Goal: Information Seeking & Learning: Learn about a topic

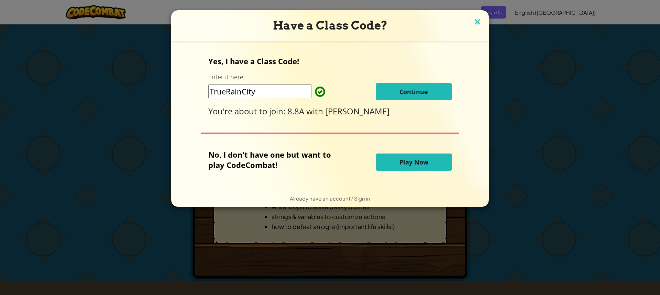
click at [474, 20] on img at bounding box center [477, 22] width 9 height 10
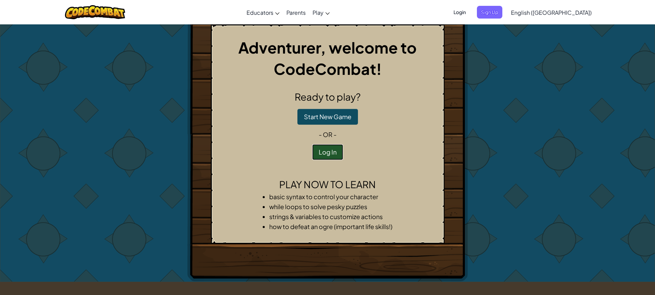
click at [331, 149] on button "Log In" at bounding box center [327, 152] width 31 height 16
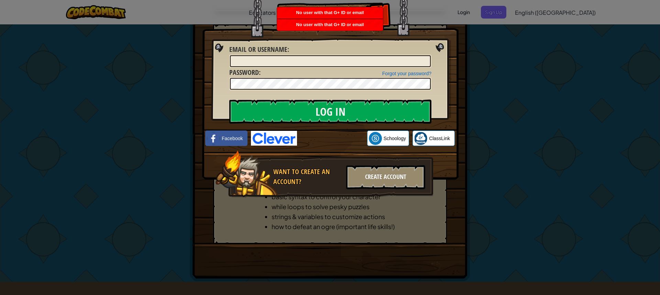
click at [359, 176] on div "Create Account" at bounding box center [385, 177] width 79 height 24
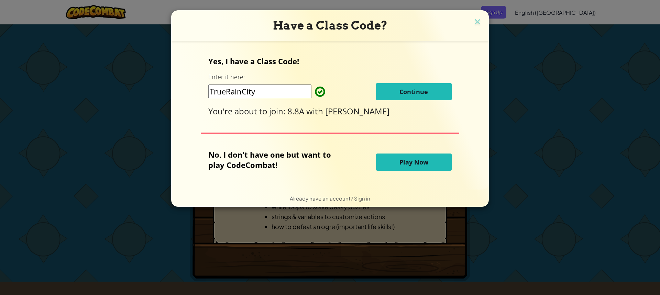
click at [397, 92] on button "Continue" at bounding box center [414, 91] width 76 height 17
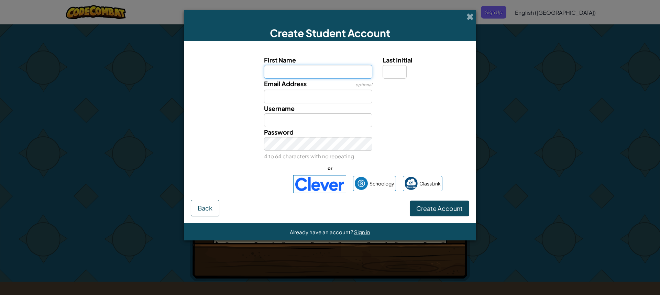
click at [313, 74] on input "First Name" at bounding box center [318, 72] width 109 height 14
type input "makena"
click at [305, 99] on input "Email Address" at bounding box center [318, 97] width 109 height 14
click at [337, 69] on input "makena" at bounding box center [318, 72] width 109 height 14
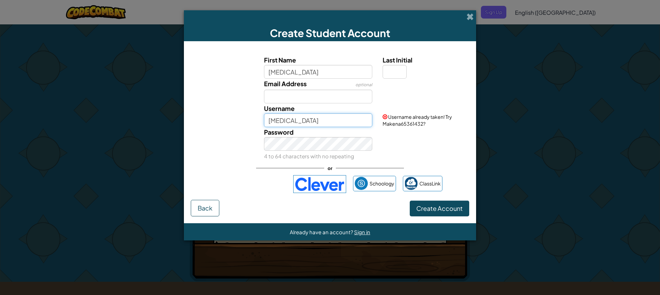
click at [328, 124] on input "Makena" at bounding box center [318, 120] width 109 height 14
type input "M"
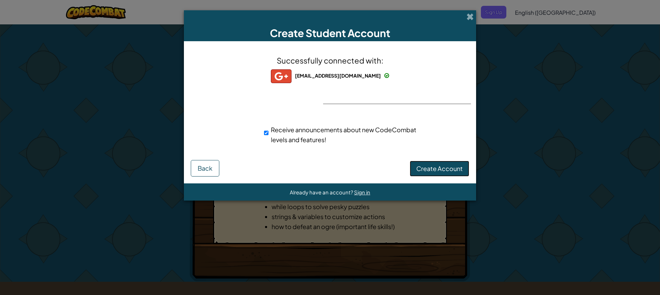
click at [422, 170] on span "Create Account" at bounding box center [439, 169] width 46 height 8
click at [438, 173] on button "Create Account" at bounding box center [439, 169] width 59 height 16
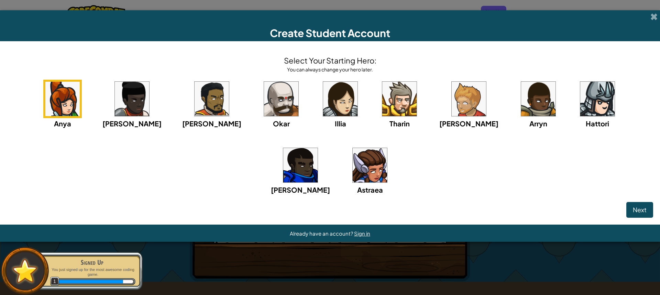
click at [353, 163] on img at bounding box center [370, 165] width 34 height 34
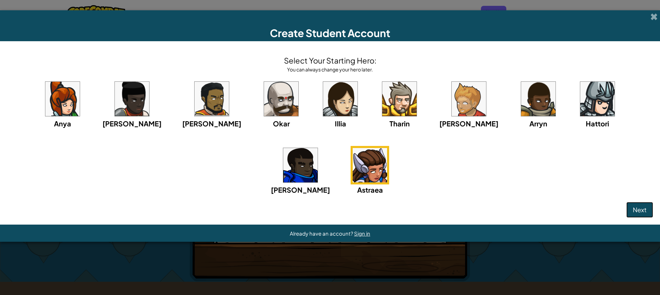
click at [634, 208] on span "Next" at bounding box center [640, 210] width 14 height 8
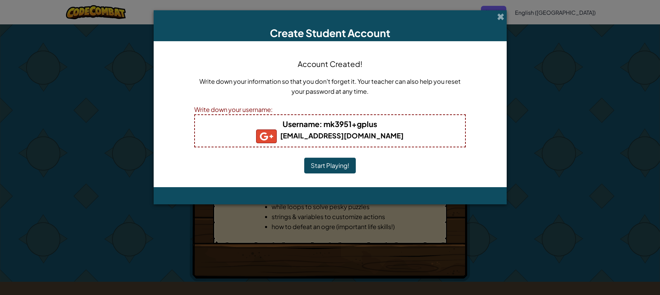
click at [331, 164] on button "Start Playing!" at bounding box center [330, 166] width 52 height 16
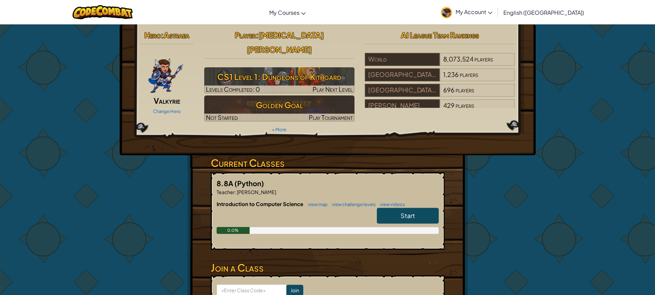
click at [392, 208] on link "Start" at bounding box center [408, 216] width 62 height 16
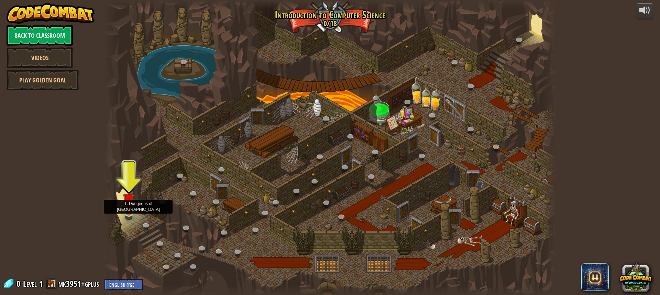
click at [134, 207] on img at bounding box center [129, 199] width 12 height 27
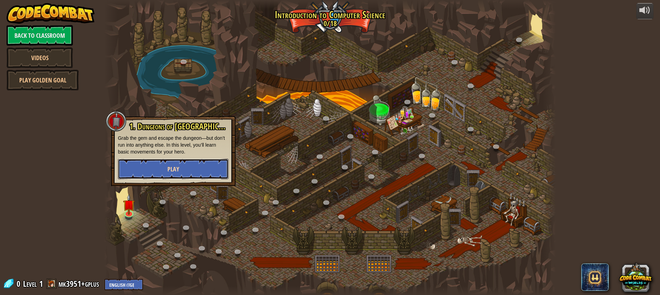
click at [159, 170] on button "Play" at bounding box center [173, 169] width 111 height 21
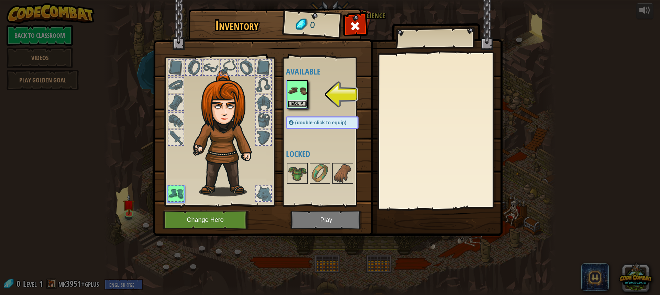
click at [288, 106] on button "Equip" at bounding box center [297, 103] width 19 height 7
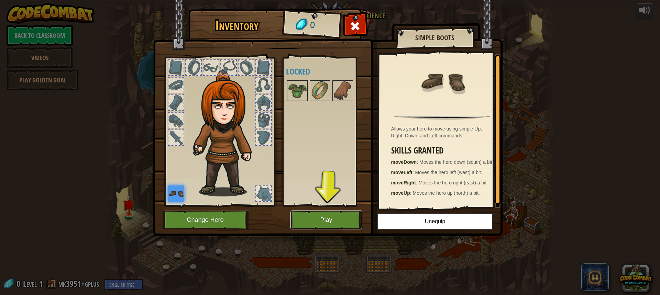
click at [312, 214] on button "Play" at bounding box center [326, 220] width 72 height 19
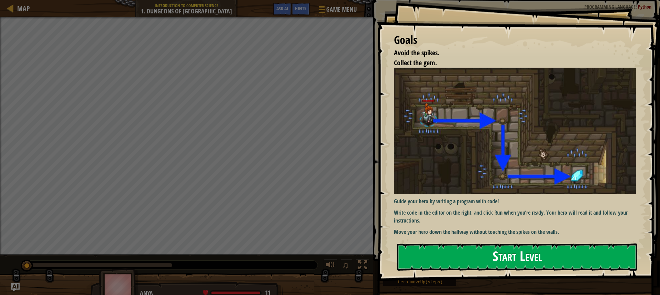
click at [440, 260] on button "Start Level" at bounding box center [517, 257] width 240 height 27
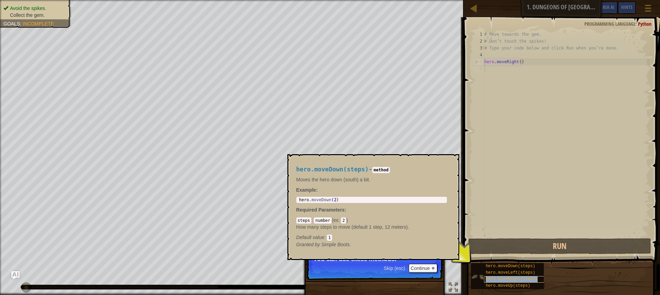
click at [521, 279] on span "hero.moveRight(steps)" at bounding box center [512, 279] width 52 height 5
click at [519, 267] on span "hero.moveDown(steps)" at bounding box center [510, 266] width 49 height 5
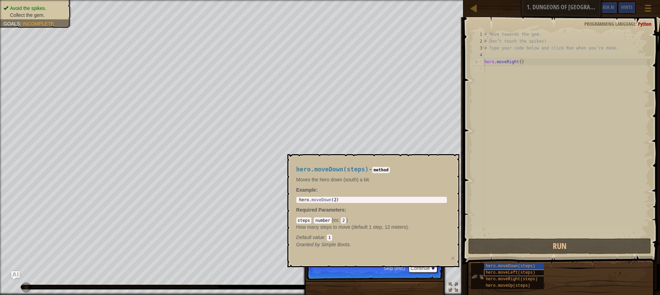
click at [518, 271] on span "hero.moveLeft(steps)" at bounding box center [510, 273] width 49 height 5
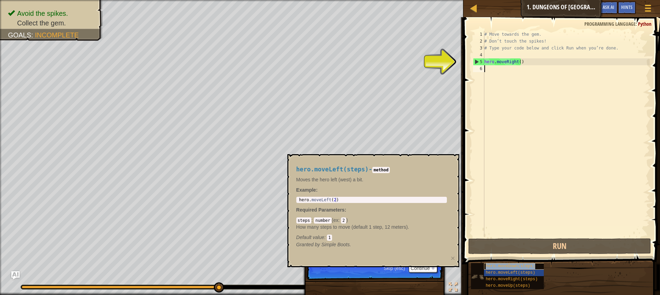
click at [521, 268] on span "hero.moveDown(steps)" at bounding box center [510, 266] width 49 height 5
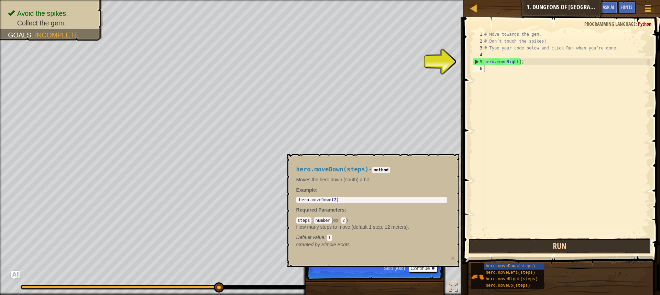
click at [530, 249] on button "Run" at bounding box center [559, 247] width 183 height 16
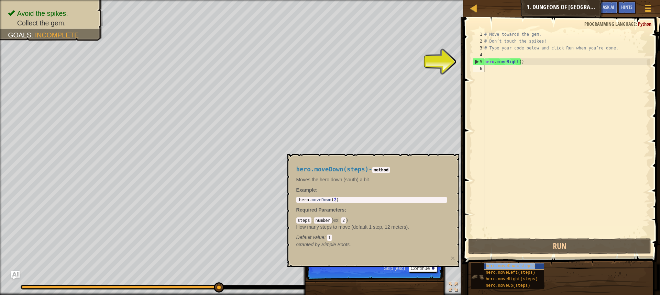
click at [498, 268] on span "hero.moveDown(steps)" at bounding box center [510, 266] width 49 height 5
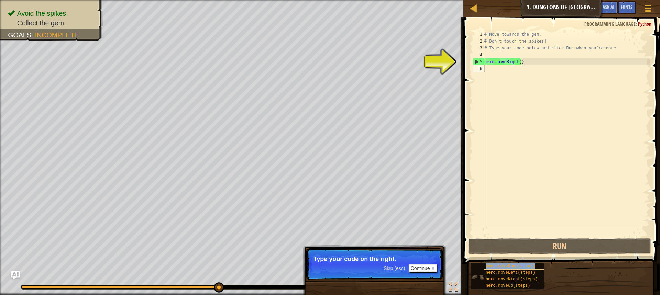
click at [498, 268] on span "hero.moveDown(steps)" at bounding box center [510, 266] width 49 height 5
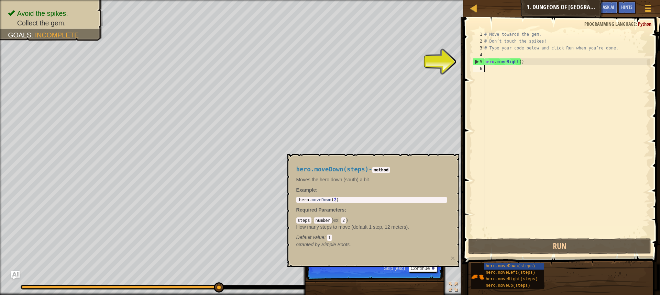
type textarea "hero.moveDown(2)"
drag, startPoint x: 365, startPoint y: 199, endPoint x: 295, endPoint y: 191, distance: 70.3
click at [295, 191] on div "hero.moveDown(steps) - method Moves the hero down (south) a bit. Example : hero…" at bounding box center [371, 207] width 160 height 95
click at [477, 60] on div "5" at bounding box center [478, 61] width 11 height 7
type textarea "hero.moveRight()"
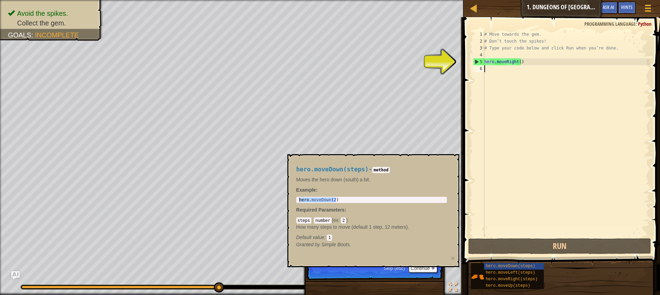
click at [477, 60] on div "5" at bounding box center [478, 61] width 11 height 7
click at [475, 60] on div "5" at bounding box center [478, 61] width 11 height 7
type textarea "hero.moveRight()"
click at [486, 68] on div "# Move towards the gem. # Don’t touch the spikes! # Type your code below and cl…" at bounding box center [566, 141] width 167 height 220
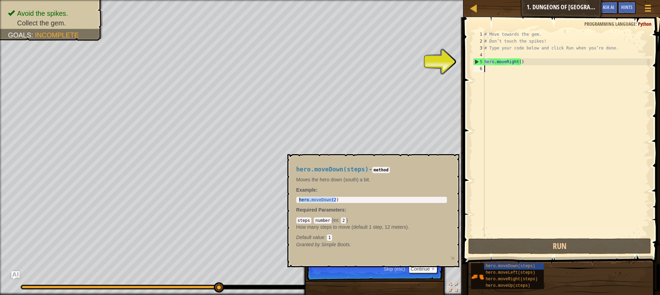
click at [486, 68] on div "# Move towards the gem. # Don’t touch the spikes! # Type your code below and cl…" at bounding box center [566, 141] width 167 height 220
click at [486, 68] on div "1 2 3 4 5 6 # Move towards the gem. # Don’t touch the spikes! # Type your code …" at bounding box center [561, 134] width 178 height 206
paste textarea "hero.moveDown(2)"
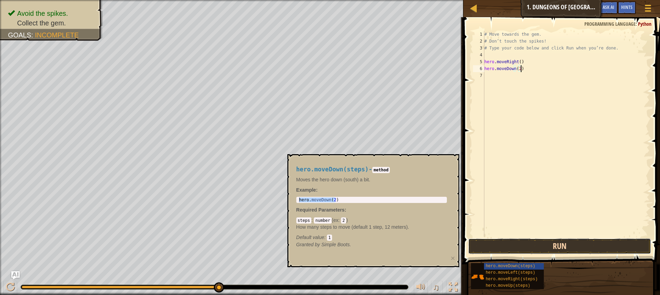
click at [506, 247] on button "Run" at bounding box center [559, 247] width 183 height 16
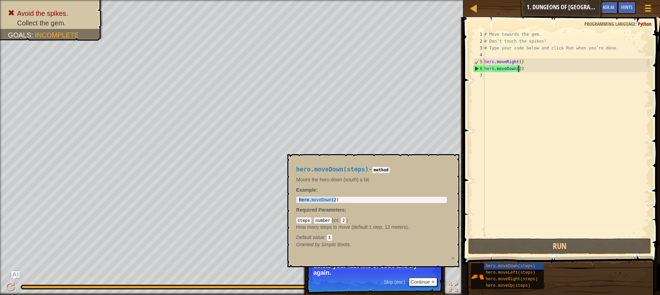
click at [518, 67] on div "# Move towards the gem. # Don’t touch the spikes! # Type your code below and cl…" at bounding box center [566, 141] width 167 height 220
type textarea "hero.moveDown()"
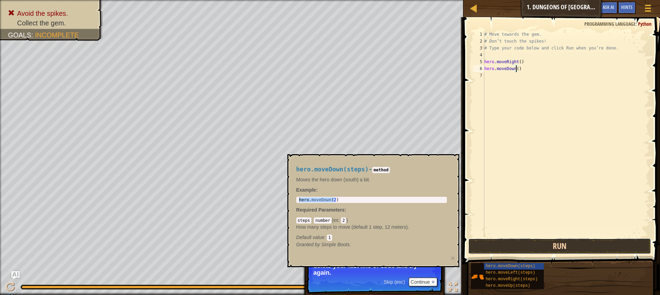
click at [537, 243] on button "Run" at bounding box center [559, 247] width 183 height 16
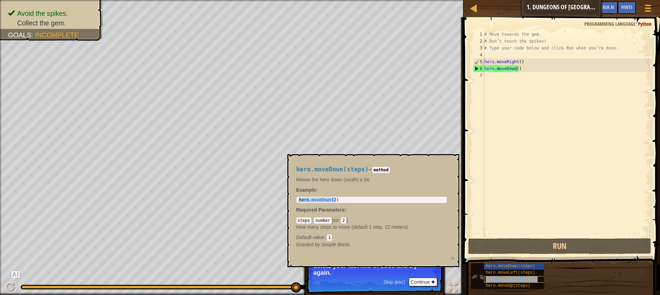
click at [526, 281] on span "hero.moveRight(steps)" at bounding box center [512, 279] width 52 height 5
type textarea "hero.moveRight(2)"
click at [393, 200] on div "hero . moveRight ( 2 )" at bounding box center [372, 205] width 148 height 14
click at [334, 200] on div "hero . moveRight ( 2 )" at bounding box center [372, 205] width 148 height 14
click at [349, 206] on div "hero.moveRight(steps) - method Moves the hero right (east) a bit. Example : her…" at bounding box center [371, 207] width 160 height 95
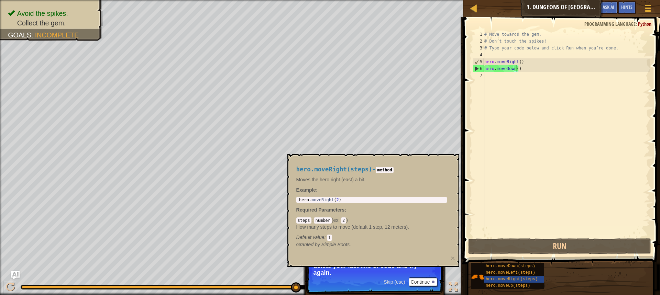
click at [344, 191] on p "Example :" at bounding box center [371, 190] width 151 height 7
click at [342, 199] on div "hero . moveRight ( 2 )" at bounding box center [372, 205] width 148 height 14
drag, startPoint x: 342, startPoint y: 199, endPoint x: 300, endPoint y: 174, distance: 48.5
click at [300, 174] on div "hero.moveRight(steps) - method Moves the hero right (east) a bit. Example : her…" at bounding box center [371, 207] width 160 height 95
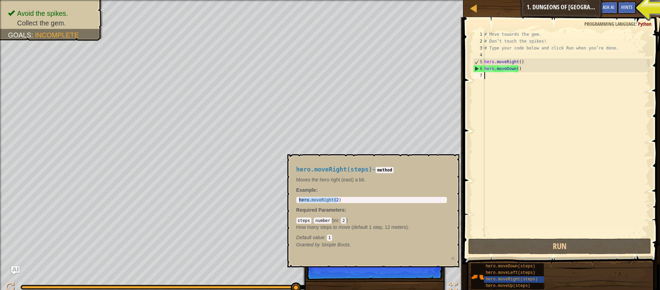
click at [564, 110] on div "# Move towards the gem. # Don’t touch the spikes! # Type your code below and cl…" at bounding box center [566, 141] width 167 height 220
paste textarea "hero.moveRight(2)"
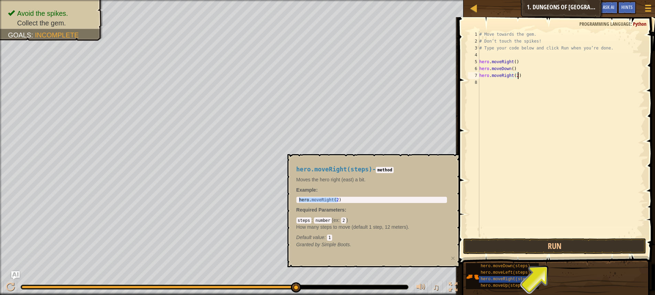
click at [514, 76] on div "# Move towards the gem. # Don’t touch the spikes! # Type your code below and cl…" at bounding box center [561, 141] width 167 height 220
type textarea "hero.moveRight()"
click at [543, 241] on button "Run" at bounding box center [554, 247] width 183 height 16
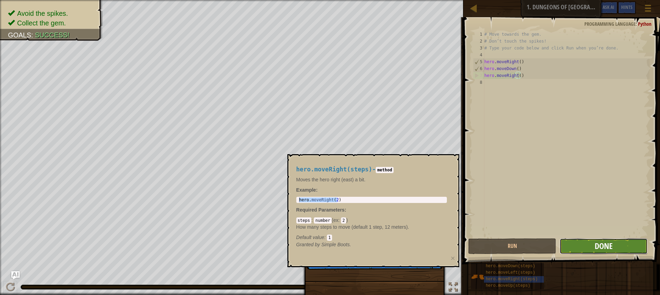
click at [597, 241] on span "Done" at bounding box center [604, 246] width 18 height 11
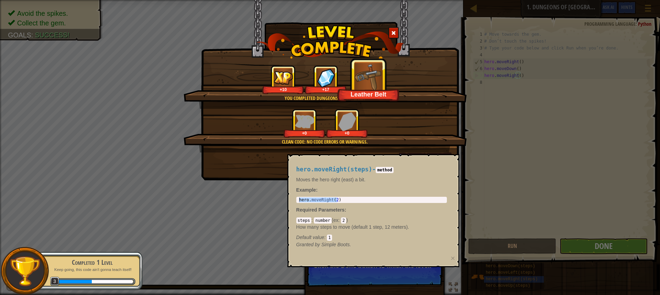
click at [412, 284] on div "You completed Dungeons of Kithgard! +10 +17 Leather Belt Clean code: no code er…" at bounding box center [330, 147] width 660 height 295
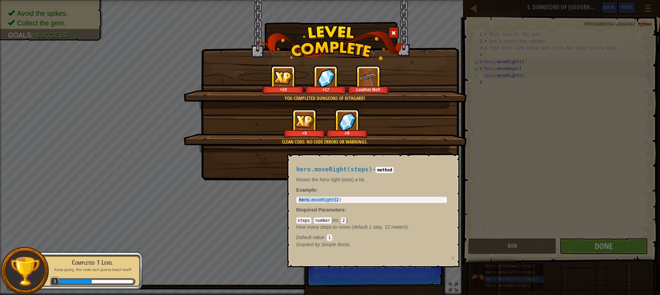
click at [348, 126] on img at bounding box center [347, 121] width 18 height 19
click at [432, 182] on p "Moves the hero right (east) a bit." at bounding box center [371, 179] width 151 height 7
click at [398, 197] on div "hero.moveRight(steps) - method Moves the hero right (east) a bit. Example : her…" at bounding box center [371, 207] width 160 height 95
drag, startPoint x: 398, startPoint y: 197, endPoint x: 409, endPoint y: 146, distance: 51.4
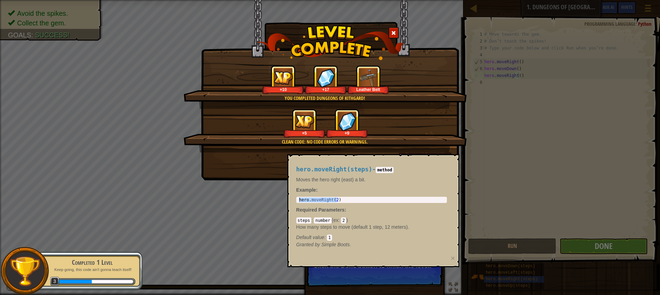
click at [399, 192] on div "hero.moveRight(steps) - method Moves the hero right (east) a bit. Example : her…" at bounding box center [371, 207] width 160 height 95
click at [413, 118] on div "+5 +9" at bounding box center [325, 123] width 267 height 29
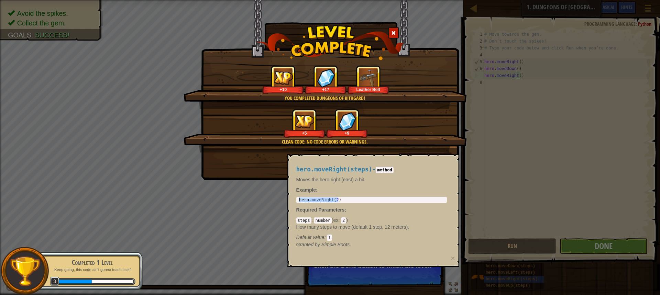
click at [612, 247] on div "You completed Dungeons of Kithgard! +10 +17 Leather Belt Clean code: no code er…" at bounding box center [330, 147] width 660 height 295
click at [613, 247] on div "You completed Dungeons of Kithgard! +10 +17 Leather Belt Clean code: no code er…" at bounding box center [330, 147] width 660 height 295
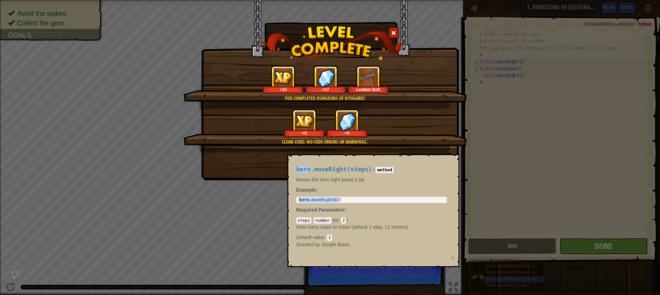
click at [395, 31] on span at bounding box center [393, 33] width 5 height 5
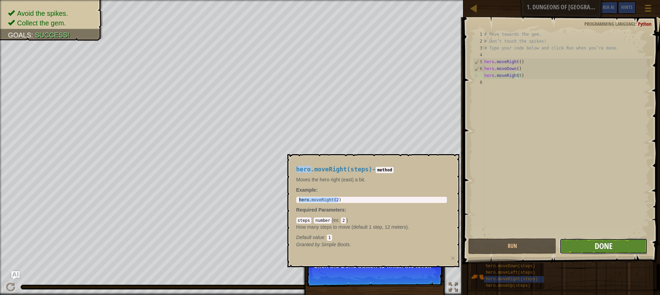
click at [596, 251] on span "Done" at bounding box center [604, 246] width 18 height 11
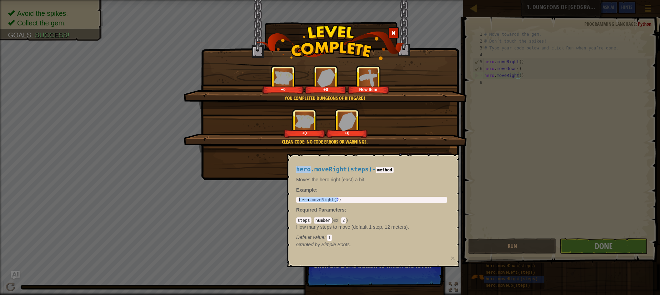
click at [393, 31] on span at bounding box center [393, 33] width 5 height 5
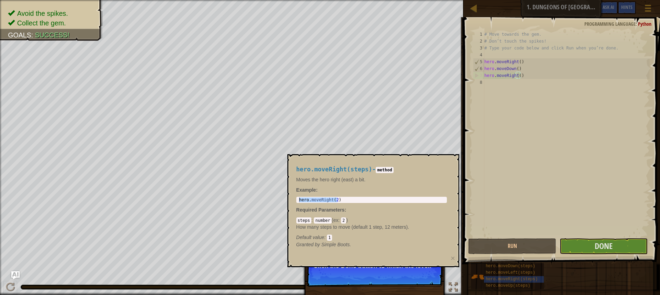
click at [384, 167] on code "method" at bounding box center [385, 170] width 18 height 6
click at [454, 257] on button "×" at bounding box center [453, 258] width 4 height 7
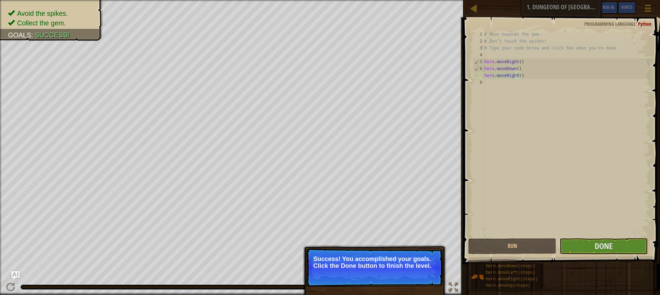
click at [414, 252] on p "Success! You accomplished your goals. Click the Done button to finish the level." at bounding box center [374, 268] width 136 height 38
click at [587, 249] on button "Done" at bounding box center [604, 247] width 88 height 16
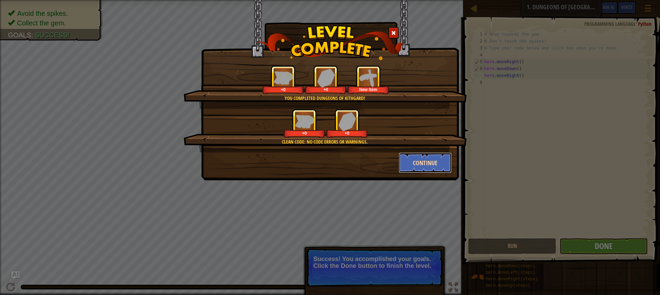
click at [417, 161] on button "Continue" at bounding box center [425, 163] width 53 height 21
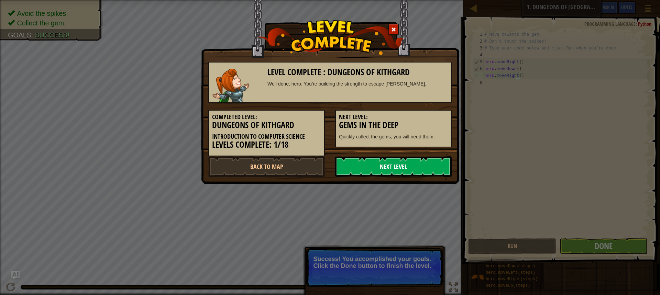
click at [414, 166] on link "Next Level" at bounding box center [393, 166] width 117 height 21
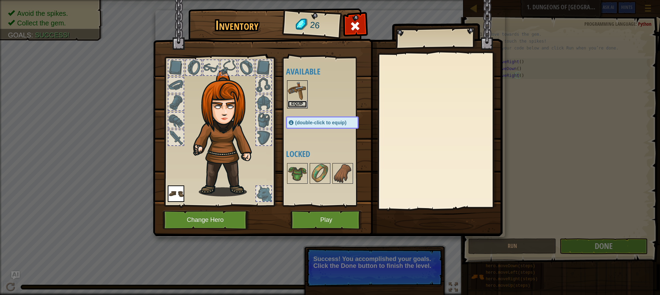
drag, startPoint x: 292, startPoint y: 101, endPoint x: 292, endPoint y: 106, distance: 5.5
click at [292, 101] on button "Equip" at bounding box center [297, 104] width 19 height 7
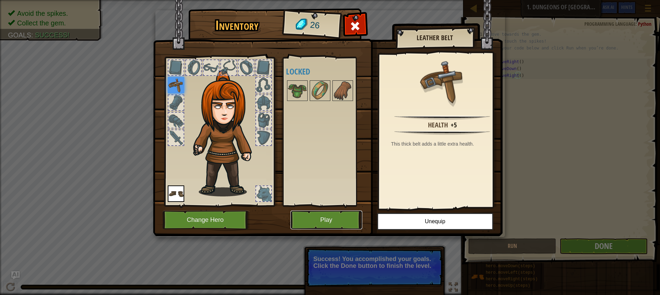
click at [311, 218] on button "Play" at bounding box center [326, 220] width 72 height 19
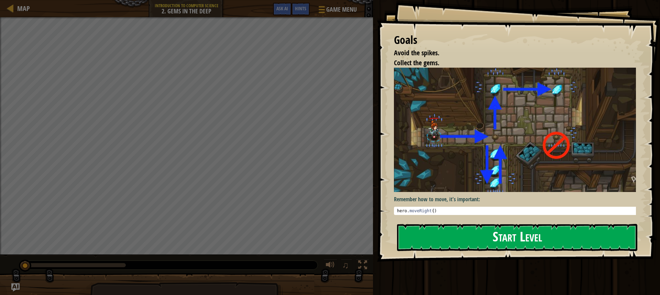
click at [421, 114] on img at bounding box center [517, 130] width 247 height 124
click at [441, 236] on button "Start Level" at bounding box center [517, 237] width 240 height 27
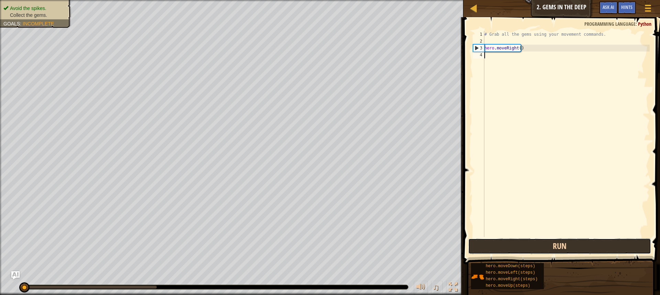
click at [594, 249] on button "Run" at bounding box center [559, 247] width 183 height 16
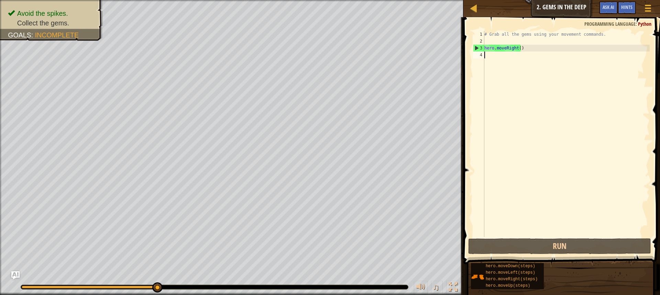
click at [513, 56] on div "# Grab all the gems using your movement commands. hero . moveRight ( )" at bounding box center [566, 141] width 167 height 220
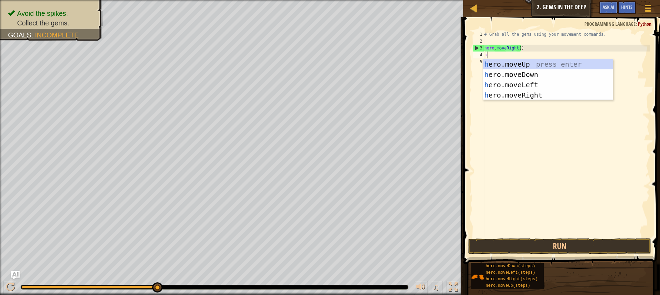
scroll to position [3, 0]
type textarea "hero"
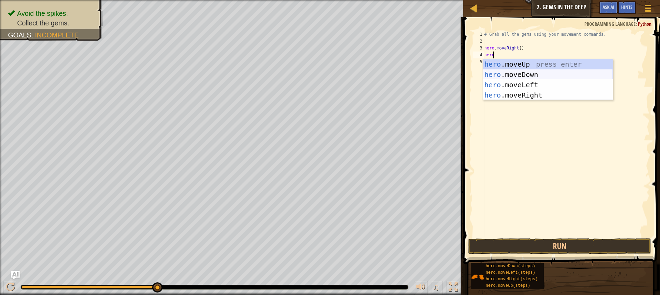
click at [524, 76] on div "hero .moveUp press enter hero .moveDown press enter hero .moveLeft press enter …" at bounding box center [548, 90] width 130 height 62
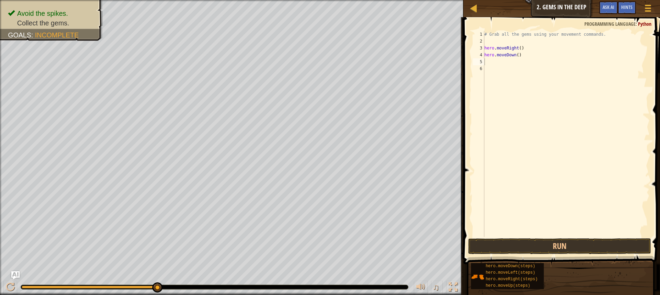
click at [528, 237] on span at bounding box center [562, 130] width 202 height 267
click at [526, 238] on div "1 2 3 4 5 6 # Grab all the gems using your movement commands. hero . moveRight …" at bounding box center [560, 154] width 199 height 267
click at [525, 241] on button "Run" at bounding box center [559, 247] width 183 height 16
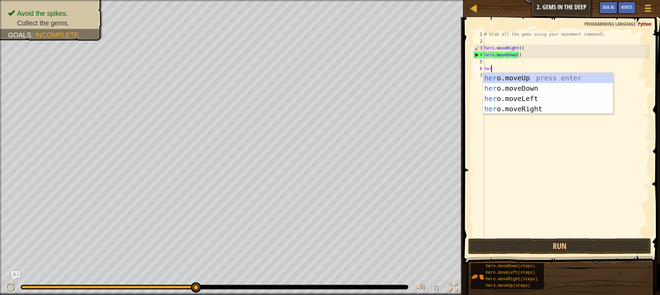
type textarea "hero"
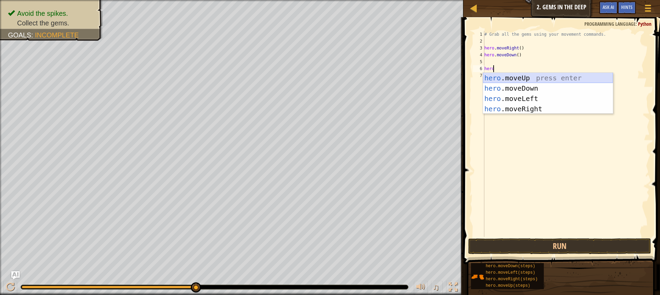
click at [519, 79] on div "hero .moveUp press enter hero .moveDown press enter hero .moveLeft press enter …" at bounding box center [548, 104] width 130 height 62
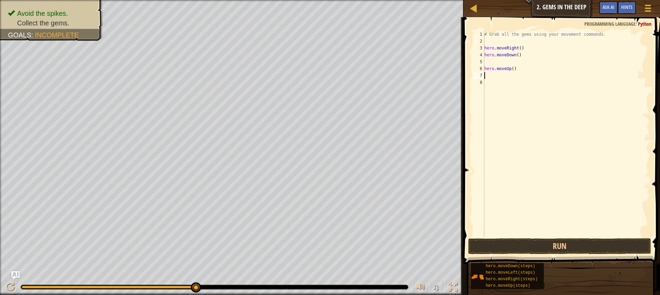
scroll to position [3, 0]
click at [523, 241] on button "Run" at bounding box center [559, 247] width 183 height 16
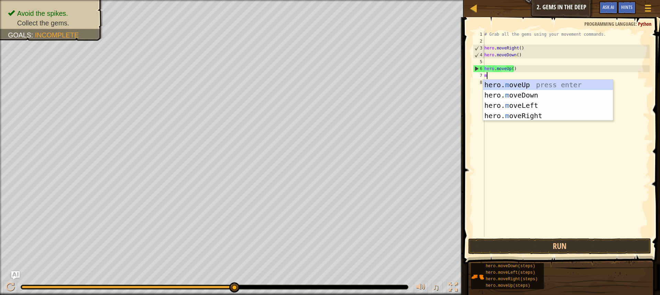
type textarea "mo"
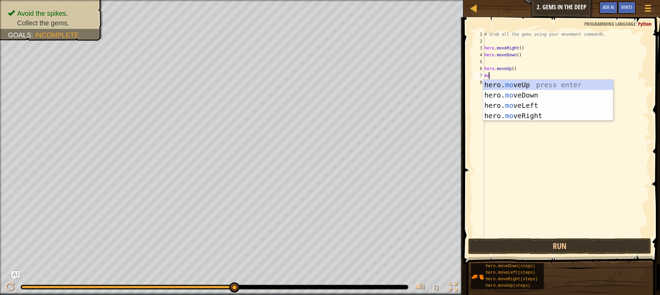
click at [525, 81] on div "hero. mo veUp press enter hero. mo veDown press enter hero. mo veLeft press ent…" at bounding box center [548, 111] width 130 height 62
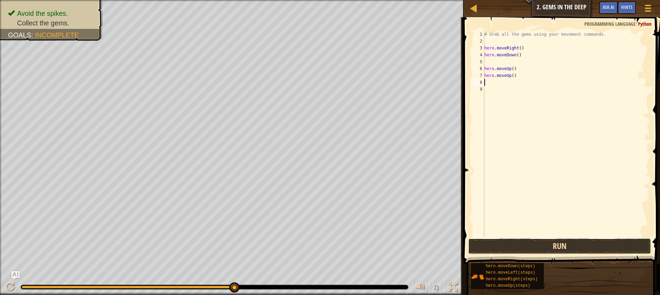
click at [546, 250] on button "Run" at bounding box center [559, 247] width 183 height 16
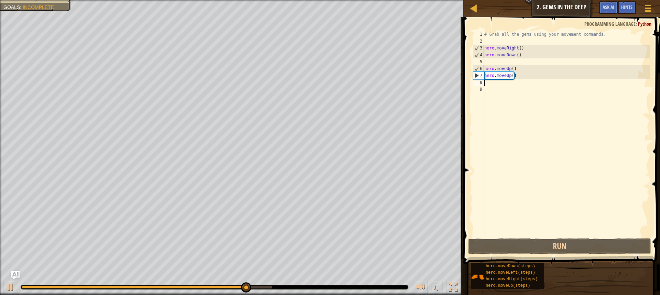
click at [503, 84] on div "# Grab all the gems using your movement commands. hero . moveRight ( ) hero . m…" at bounding box center [566, 141] width 167 height 220
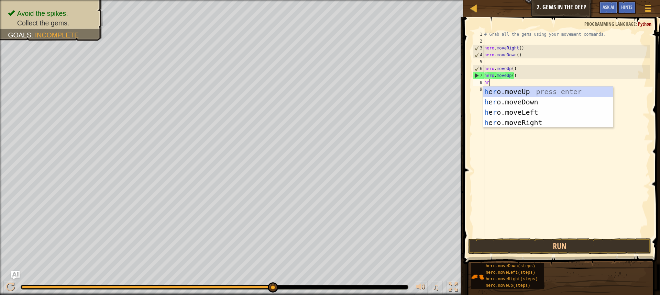
type textarea "hro"
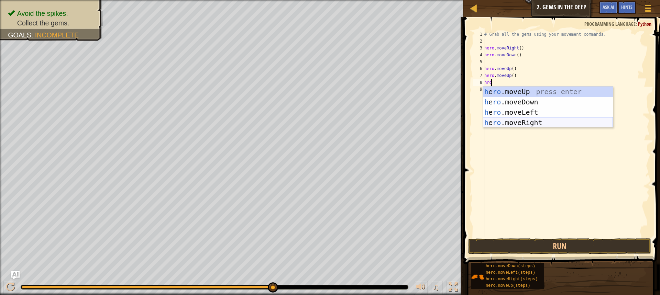
click at [551, 122] on div "h e ro .moveUp press enter h e ro .moveDown press enter h e ro .moveLeft press …" at bounding box center [548, 118] width 130 height 62
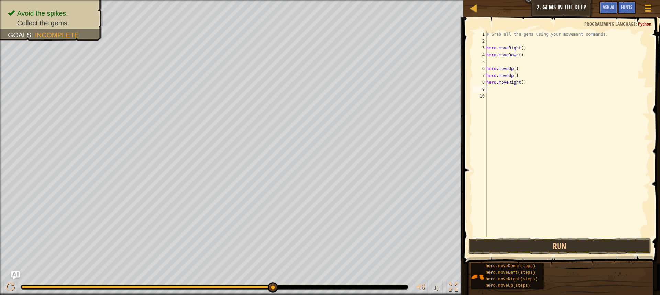
click at [527, 236] on div "# Grab all the gems using your movement commands. hero . moveRight ( ) hero . m…" at bounding box center [567, 141] width 165 height 220
click at [526, 242] on button "Run" at bounding box center [559, 247] width 183 height 16
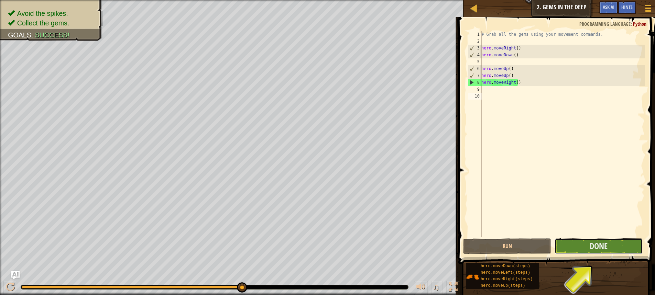
click at [580, 244] on button "Done" at bounding box center [598, 247] width 88 height 16
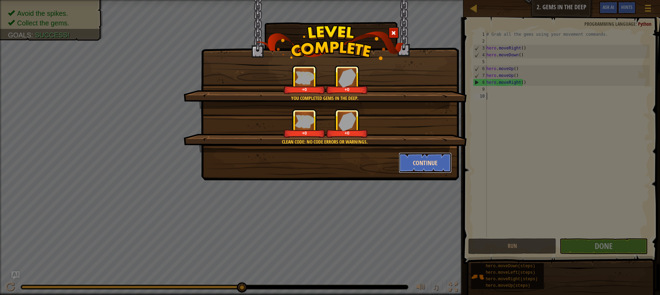
click at [420, 163] on button "Continue" at bounding box center [425, 163] width 53 height 21
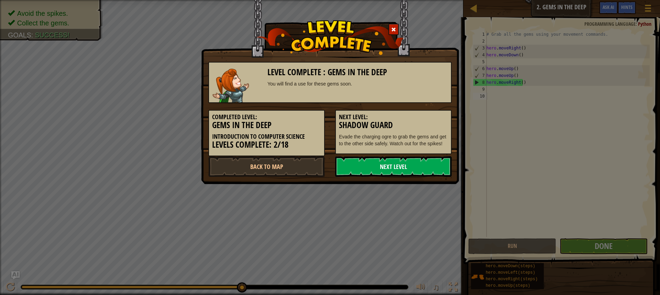
click at [420, 162] on link "Next Level" at bounding box center [393, 166] width 117 height 21
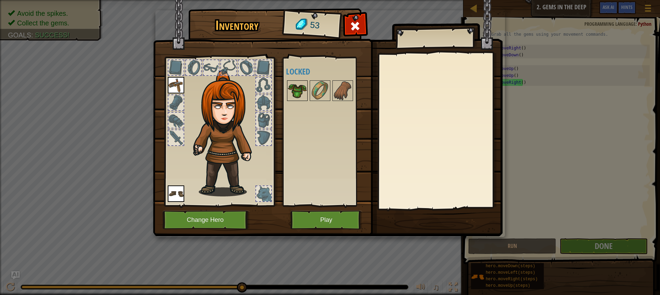
click at [298, 86] on img at bounding box center [297, 90] width 19 height 19
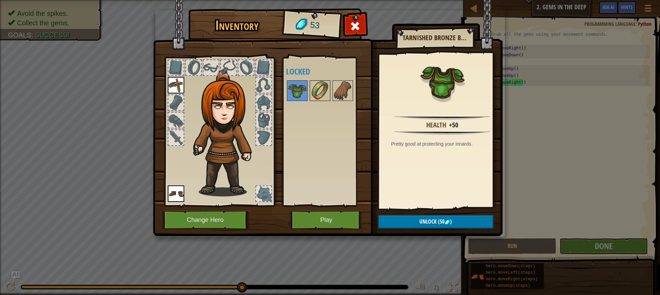
click at [315, 86] on img at bounding box center [319, 90] width 19 height 19
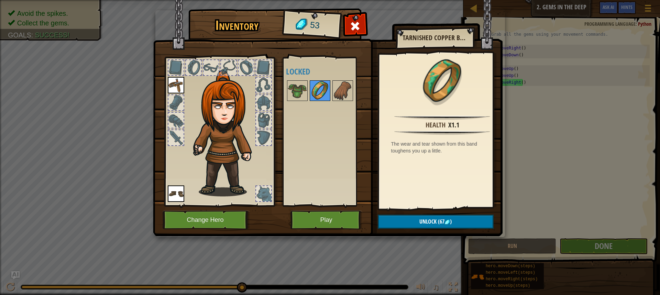
click at [322, 85] on img at bounding box center [319, 90] width 19 height 19
click at [299, 88] on img at bounding box center [297, 90] width 19 height 19
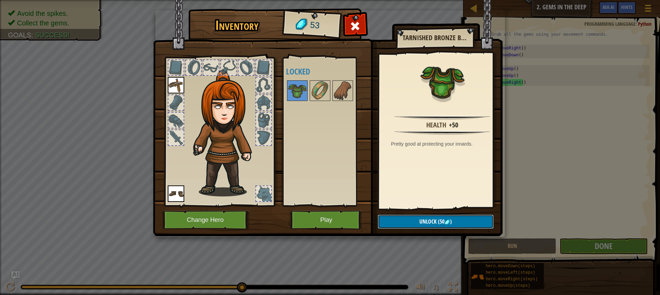
click at [442, 224] on span "(50" at bounding box center [441, 222] width 8 height 8
click at [437, 223] on button "Confirm" at bounding box center [436, 222] width 116 height 14
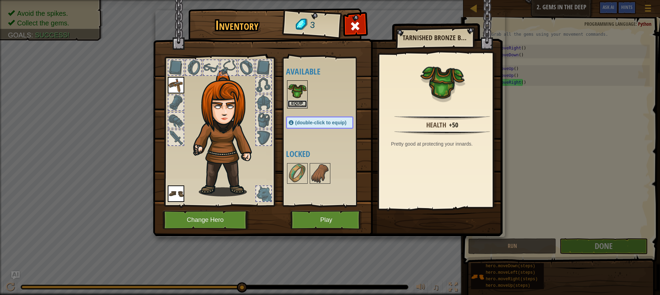
click at [302, 102] on button "Equip" at bounding box center [297, 103] width 19 height 7
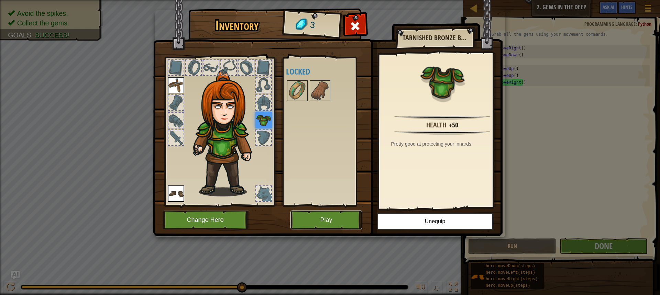
click at [312, 217] on button "Play" at bounding box center [326, 220] width 72 height 19
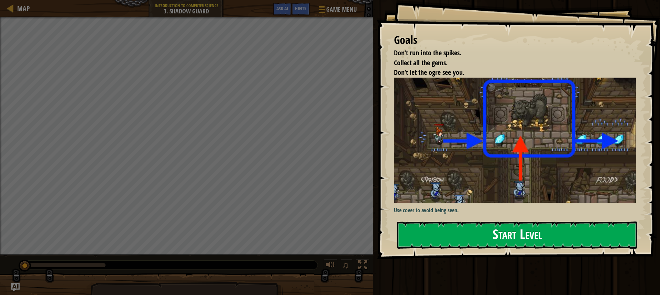
click at [533, 236] on button "Start Level" at bounding box center [517, 235] width 240 height 27
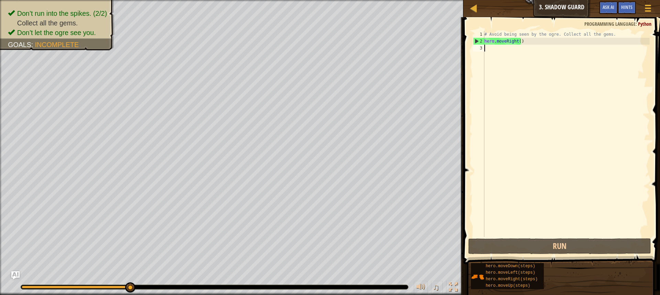
scroll to position [3, 0]
type textarea "mo"
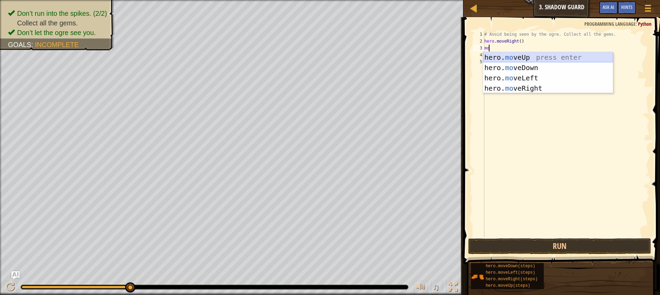
click at [553, 59] on div "hero. mo veUp press enter hero. mo veDown press enter hero. mo veLeft press ent…" at bounding box center [548, 83] width 130 height 62
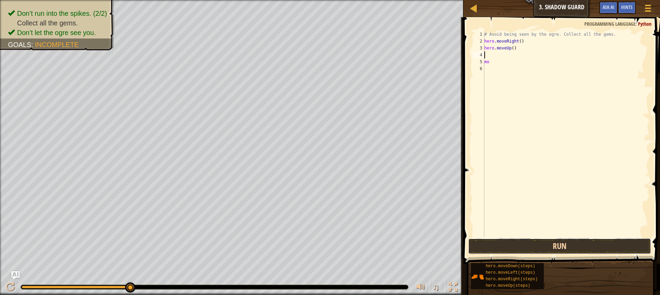
click at [541, 245] on button "Run" at bounding box center [559, 247] width 183 height 16
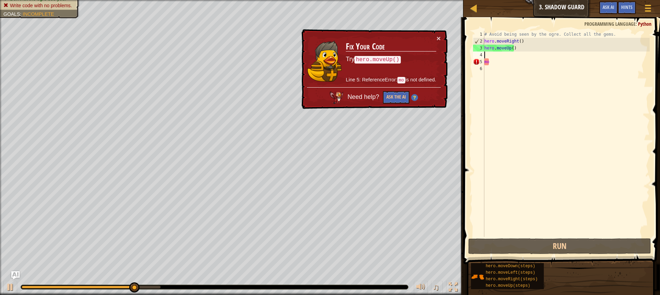
type textarea "o"
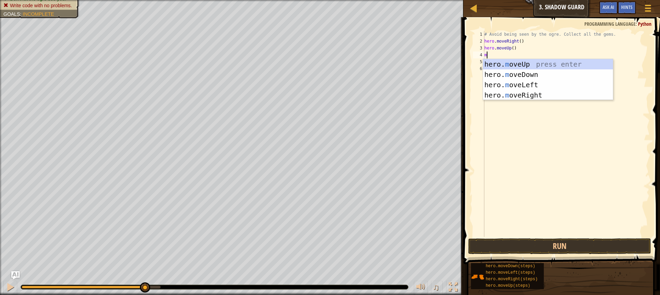
type textarea "mo"
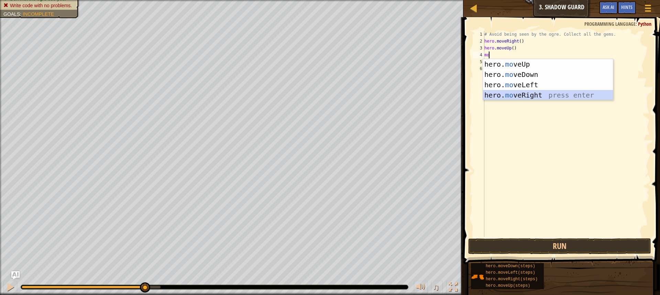
click at [500, 92] on div "hero. mo veUp press enter hero. mo veDown press enter hero. mo veLeft press ent…" at bounding box center [548, 90] width 130 height 62
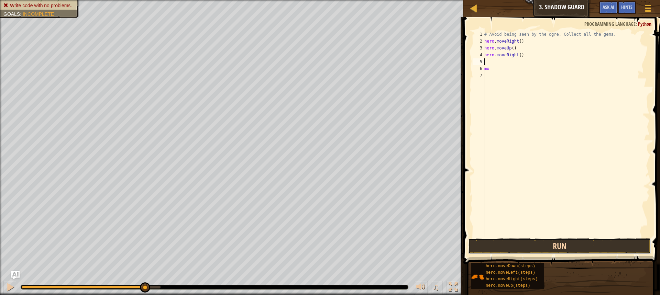
click at [511, 245] on button "Run" at bounding box center [559, 247] width 183 height 16
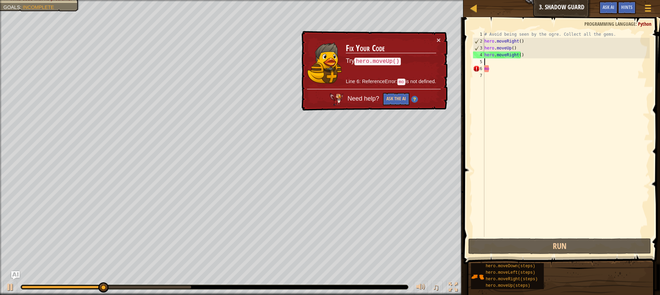
click at [492, 69] on div "# Avoid being seen by the ogre. Collect all the gems. hero . moveRight ( ) hero…" at bounding box center [566, 141] width 167 height 220
click at [437, 37] on button "×" at bounding box center [439, 39] width 4 height 7
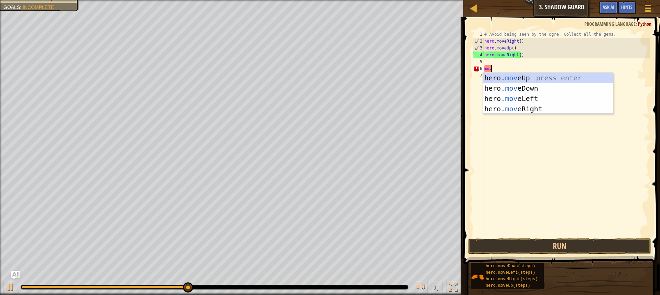
type textarea "move"
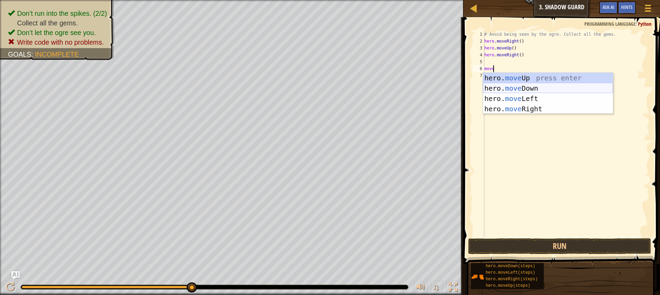
click at [527, 91] on div "hero. move Up press enter hero. move Down press enter hero. move Left press ent…" at bounding box center [548, 104] width 130 height 62
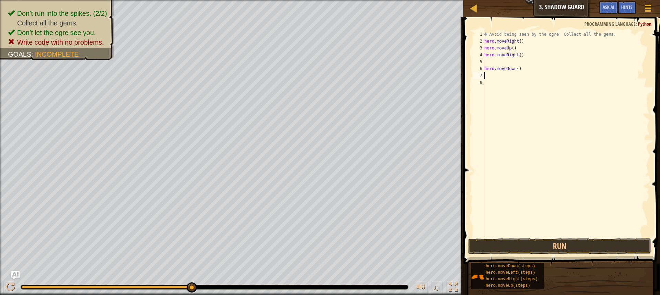
scroll to position [3, 0]
click at [526, 243] on button "Run" at bounding box center [559, 247] width 183 height 16
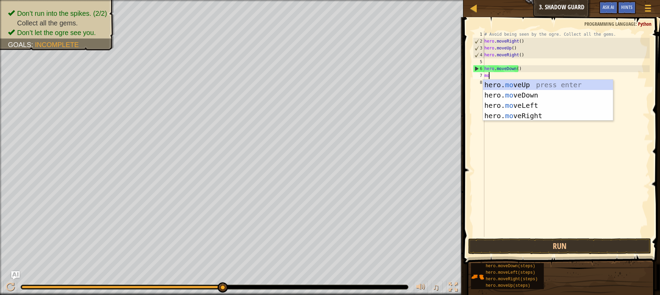
type textarea "move"
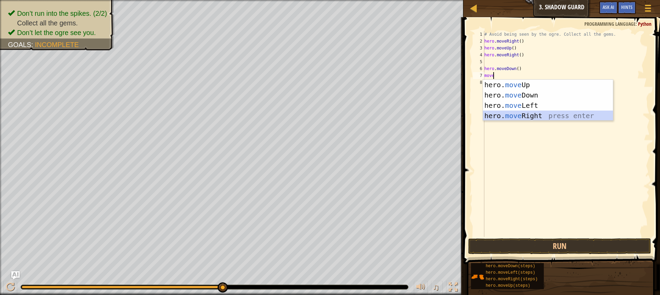
click at [577, 117] on div "hero. move Up press enter hero. move Down press enter hero. move Left press ent…" at bounding box center [548, 111] width 130 height 62
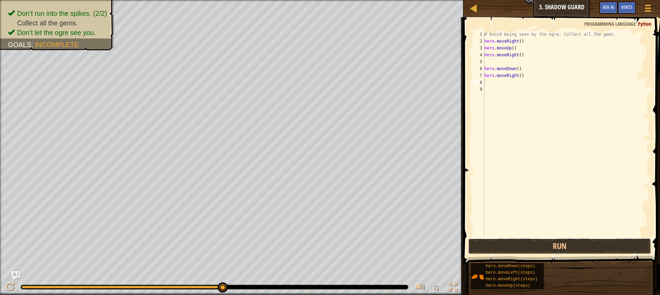
click at [579, 246] on button "Run" at bounding box center [559, 247] width 183 height 16
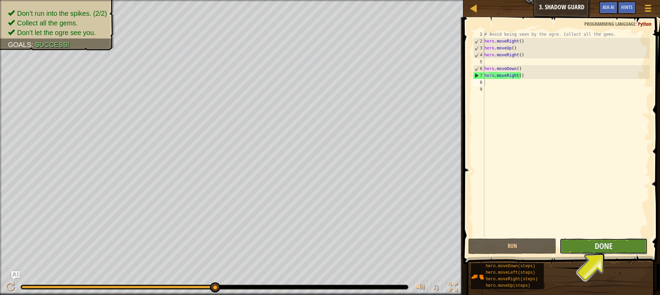
click at [582, 248] on button "Done" at bounding box center [604, 247] width 88 height 16
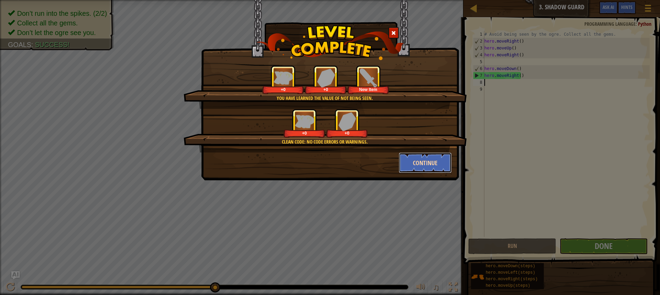
click at [405, 164] on button "Continue" at bounding box center [425, 163] width 53 height 21
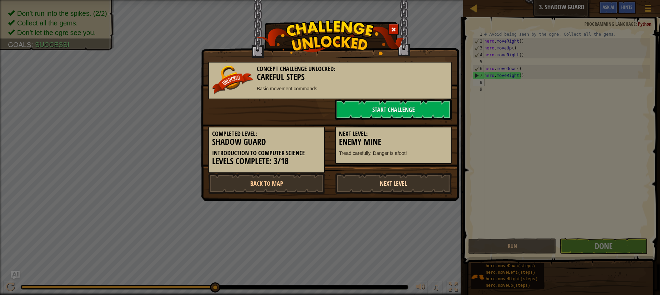
click at [409, 179] on link "Next Level" at bounding box center [393, 183] width 117 height 21
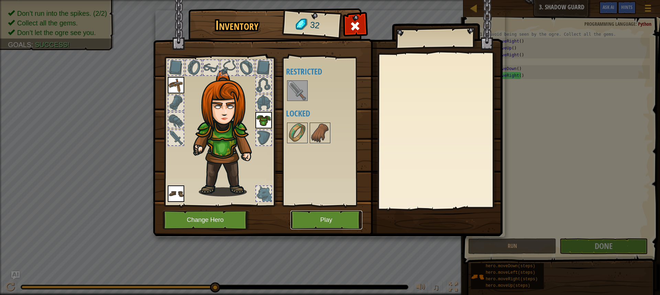
click at [322, 222] on button "Play" at bounding box center [326, 220] width 72 height 19
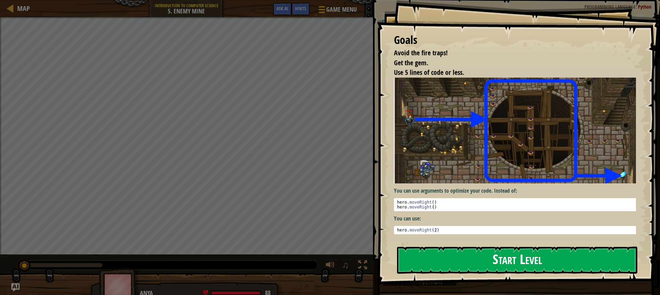
click at [473, 265] on button "Start Level" at bounding box center [517, 260] width 240 height 27
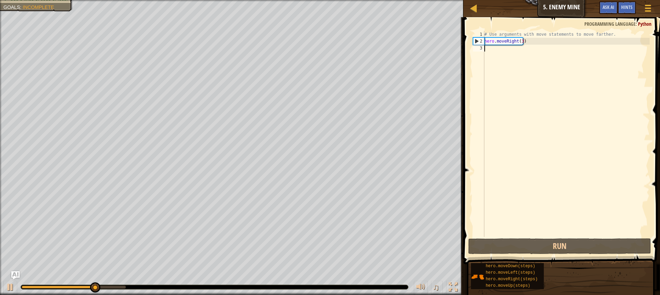
type textarea "o"
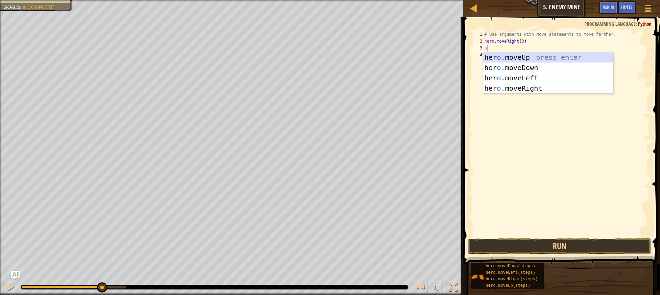
click at [571, 56] on div "her o .moveUp press enter her o .moveDown press enter her o .moveLeft press ent…" at bounding box center [548, 83] width 130 height 62
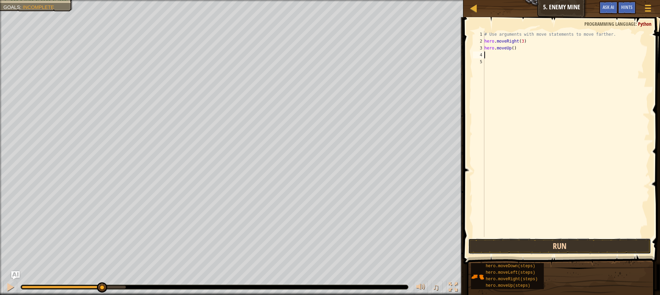
click at [536, 244] on button "Run" at bounding box center [559, 247] width 183 height 16
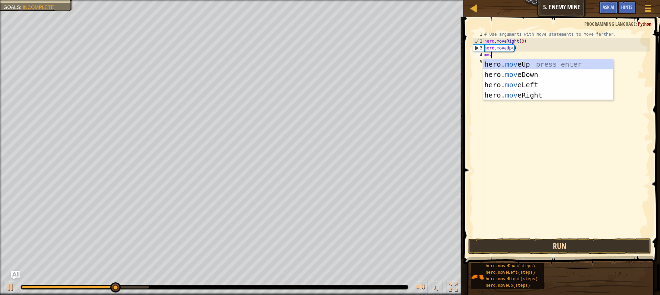
type textarea "move"
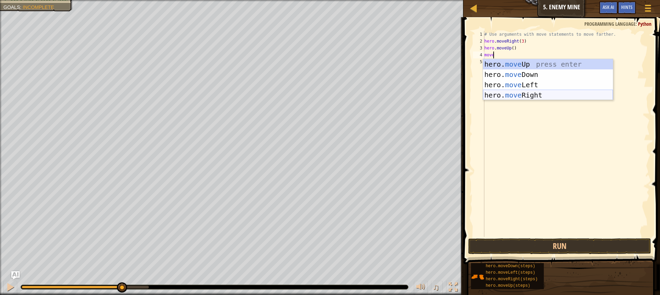
click at [547, 92] on div "hero. move Up press enter hero. move Down press enter hero. move Left press ent…" at bounding box center [548, 90] width 130 height 62
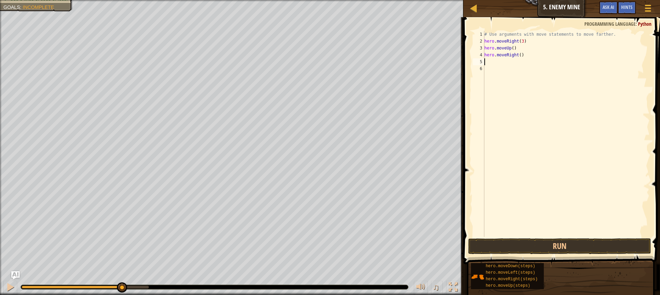
scroll to position [3, 0]
click at [559, 243] on button "Run" at bounding box center [559, 247] width 183 height 16
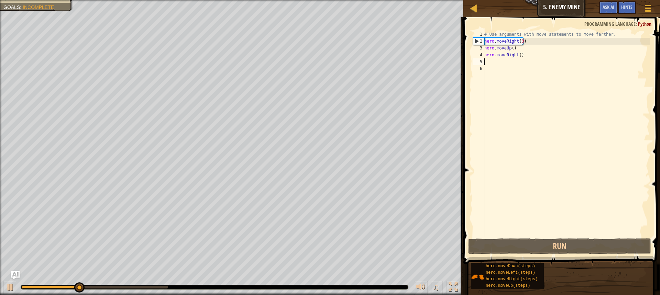
type textarea "mo"
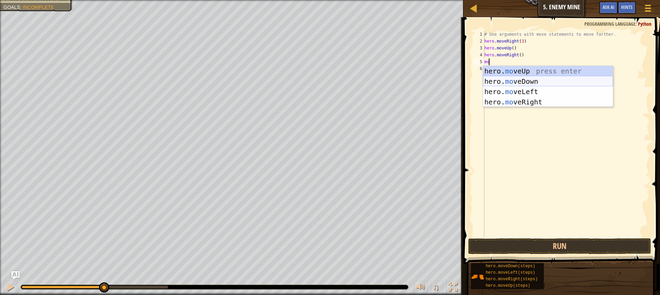
click at [523, 82] on div "hero. mo veUp press enter hero. mo veDown press enter hero. mo veLeft press ent…" at bounding box center [548, 97] width 130 height 62
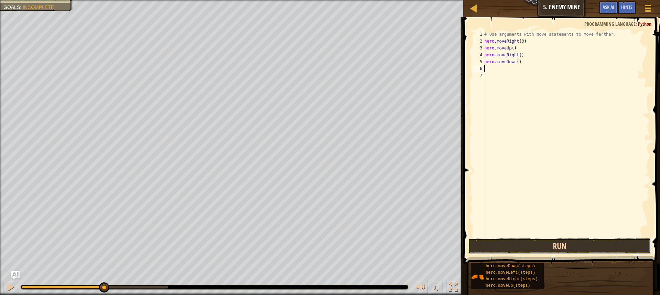
click at [593, 244] on button "Run" at bounding box center [559, 247] width 183 height 16
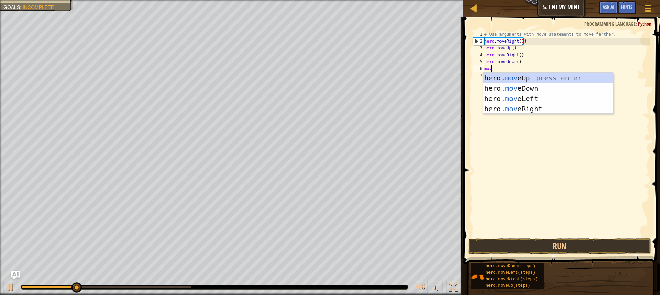
type textarea "move"
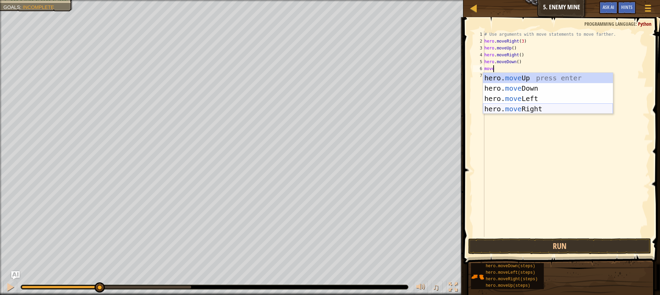
click at [585, 111] on div "hero. move Up press enter hero. move Down press enter hero. move Left press ent…" at bounding box center [548, 104] width 130 height 62
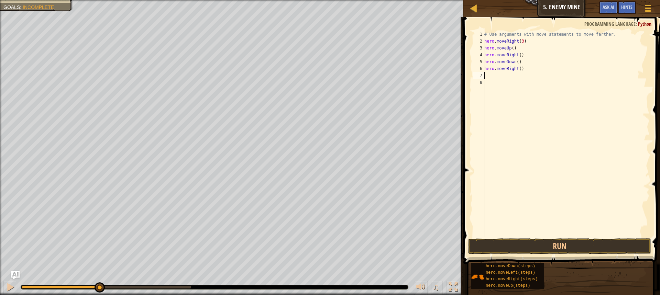
click at [521, 73] on div "# Use arguments with move statements to move farther. hero . moveRight ( 3 ) he…" at bounding box center [566, 141] width 167 height 220
click at [516, 68] on div "# Use arguments with move statements to move farther. hero . moveRight ( 3 ) he…" at bounding box center [566, 141] width 167 height 220
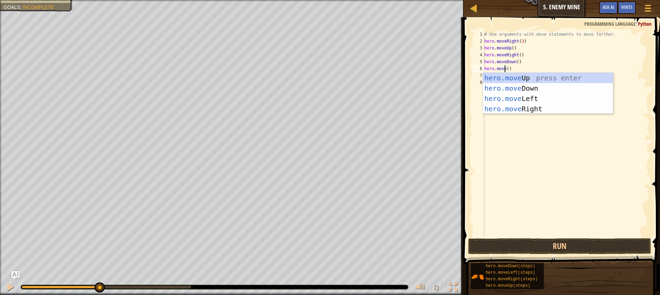
scroll to position [3, 1]
click at [573, 87] on div "hero.move Up press enter hero.move Down press enter hero.move Left press enter …" at bounding box center [548, 104] width 130 height 62
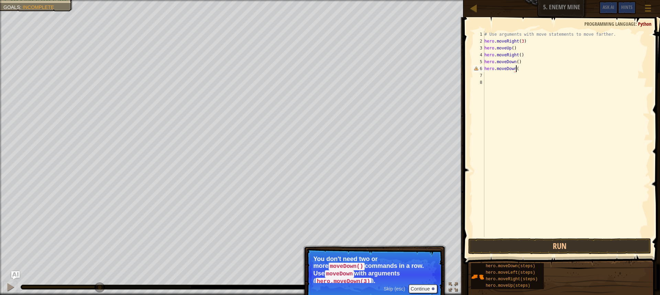
scroll to position [3, 2]
click at [616, 251] on button "Run" at bounding box center [559, 247] width 183 height 16
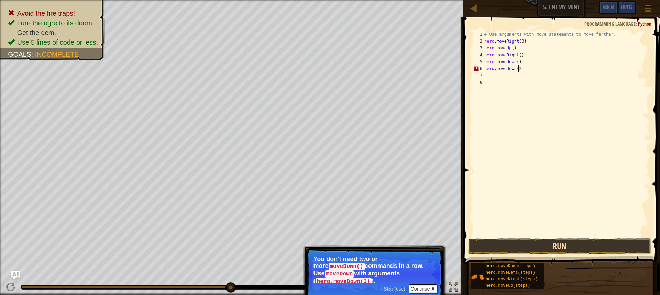
type textarea "hero.moveDown(2)"
click at [517, 244] on button "Run" at bounding box center [559, 247] width 183 height 16
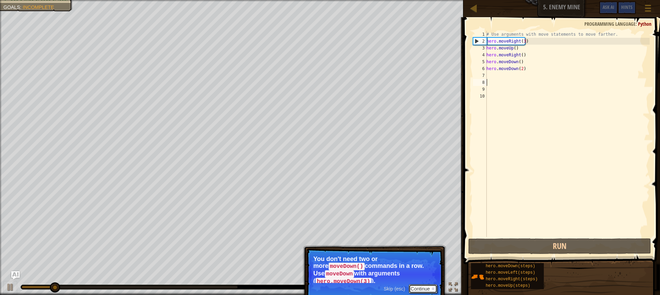
click at [416, 285] on button "Continue" at bounding box center [423, 289] width 29 height 9
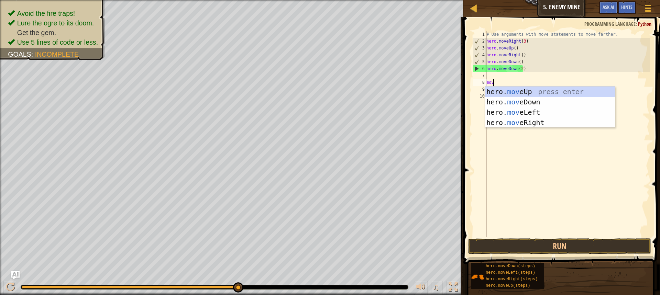
type textarea "move"
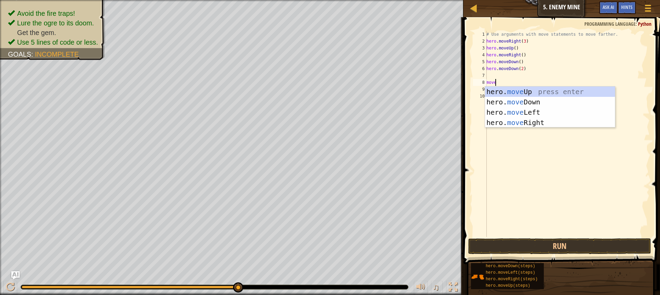
click at [545, 129] on div "# Use arguments with move statements to move farther. hero . moveRight ( 3 ) he…" at bounding box center [567, 141] width 165 height 220
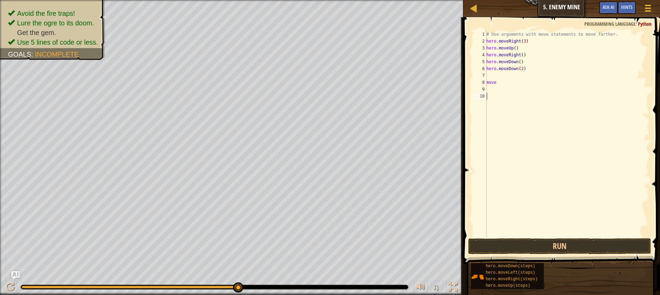
scroll to position [3, 0]
click at [520, 85] on div "# Use arguments with move statements to move farther. hero . moveRight ( 3 ) he…" at bounding box center [567, 141] width 165 height 220
type textarea "move"
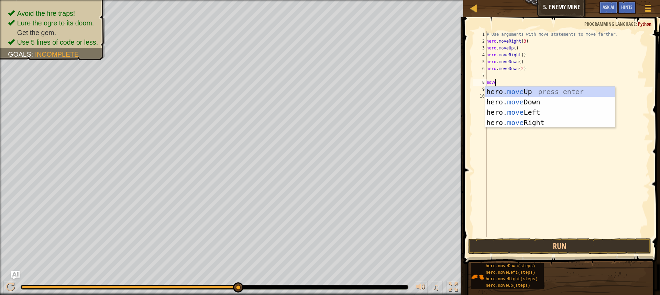
scroll to position [3, 0]
click at [567, 122] on div "hero. move Up press enter hero. move Down press enter hero. move Left press ent…" at bounding box center [550, 118] width 130 height 62
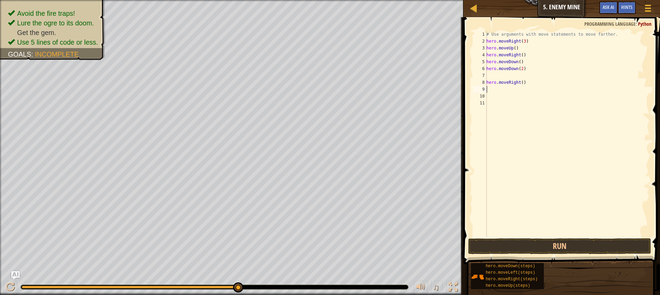
scroll to position [3, 0]
click at [571, 244] on button "Run" at bounding box center [559, 247] width 183 height 16
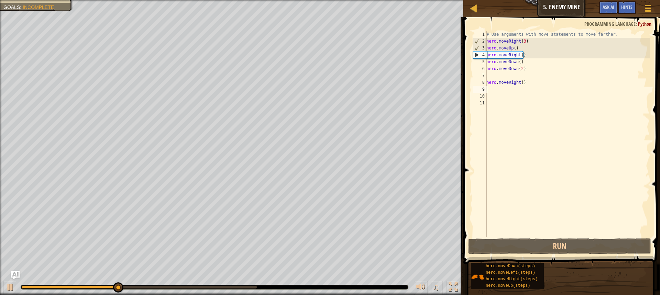
click at [501, 88] on div "# Use arguments with move statements to move farther. hero . moveRight ( 3 ) he…" at bounding box center [567, 141] width 165 height 220
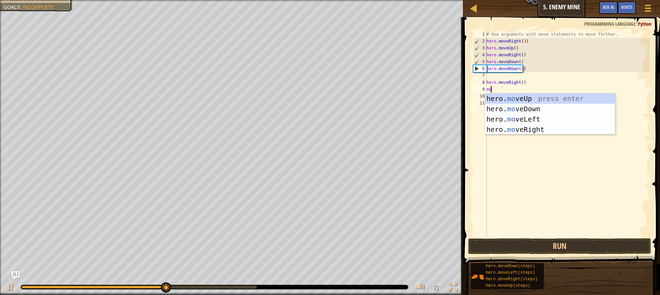
type textarea "move"
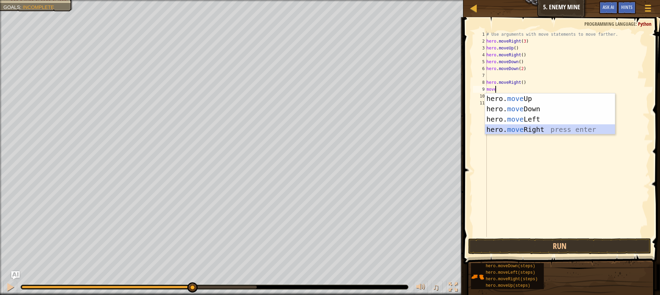
click at [578, 132] on div "hero. move Up press enter hero. move Down press enter hero. move Left press ent…" at bounding box center [550, 124] width 130 height 62
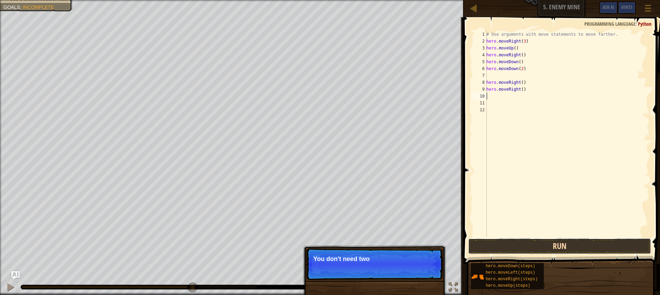
click at [550, 247] on button "Run" at bounding box center [559, 247] width 183 height 16
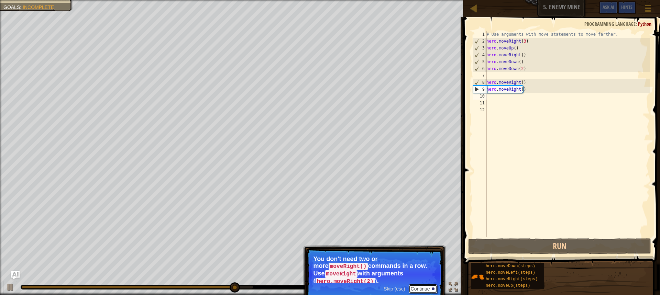
click at [431, 285] on button "Continue" at bounding box center [423, 289] width 29 height 9
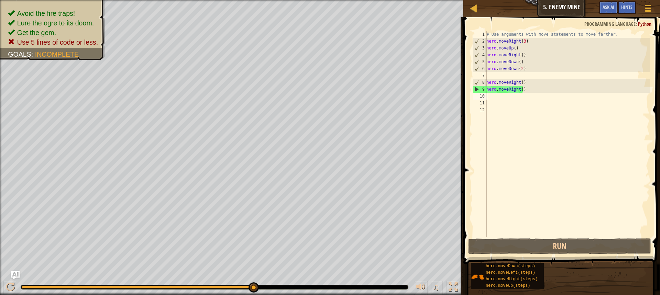
click at [516, 99] on div "# Use arguments with move statements to move farther. hero . moveRight ( 3 ) he…" at bounding box center [567, 141] width 165 height 220
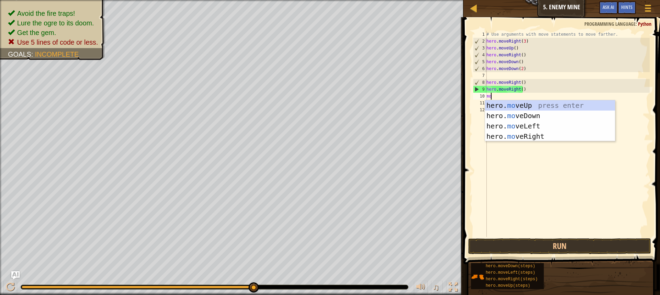
type textarea "mov"
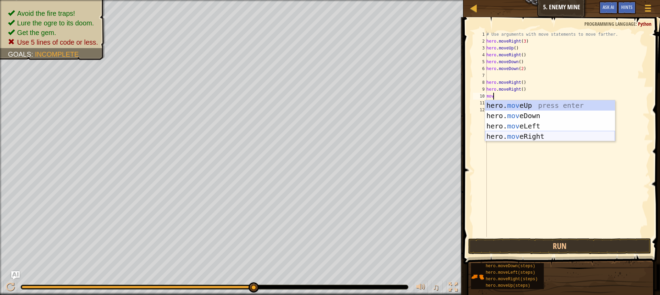
click at [539, 136] on div "hero. mov eUp press enter hero. mov eDown press enter hero. mov eLeft press ent…" at bounding box center [550, 131] width 130 height 62
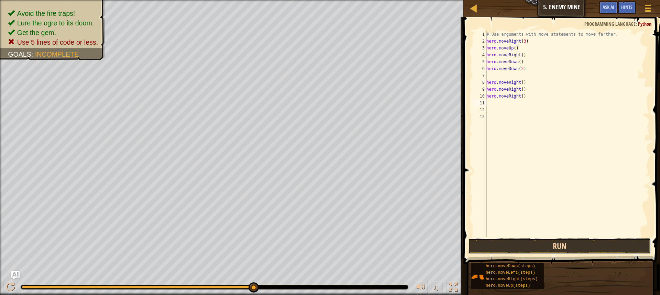
click at [554, 246] on button "Run" at bounding box center [559, 247] width 183 height 16
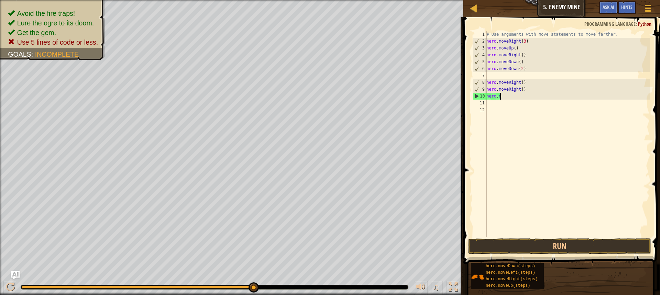
type textarea "h"
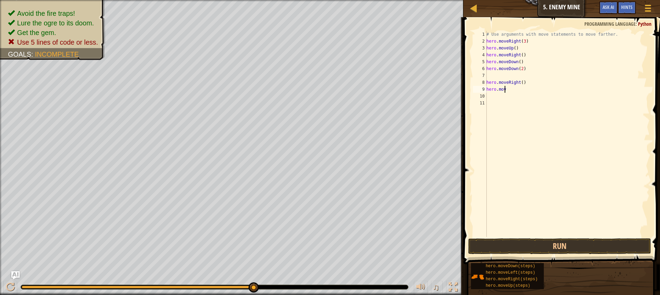
type textarea "h"
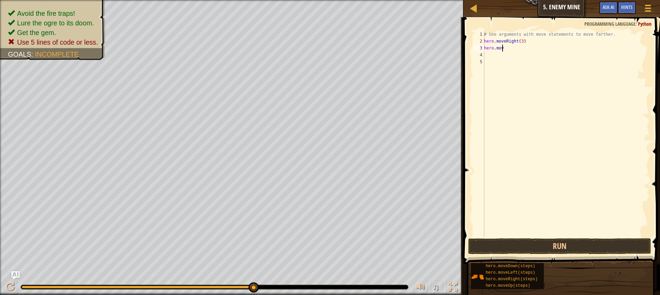
type textarea "h"
click at [10, 287] on div at bounding box center [10, 287] width 9 height 9
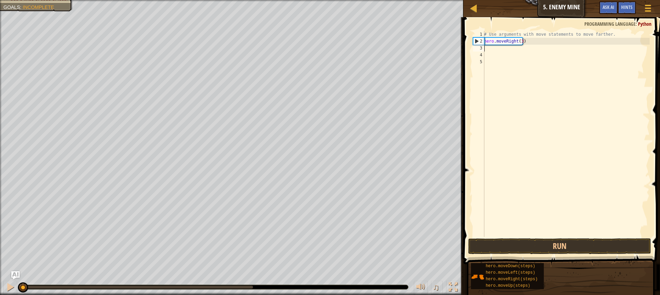
drag, startPoint x: 114, startPoint y: 286, endPoint x: 0, endPoint y: 269, distance: 115.7
click at [0, 269] on div "Avoid the fire traps! Lure the ogre to its doom. Get the gem. Use 5 lines of co…" at bounding box center [330, 147] width 660 height 295
click at [12, 284] on div at bounding box center [10, 287] width 9 height 9
click at [491, 46] on div "# Use arguments with move statements to move farther. hero . moveRight ( 3 )" at bounding box center [566, 141] width 167 height 220
type textarea "up"
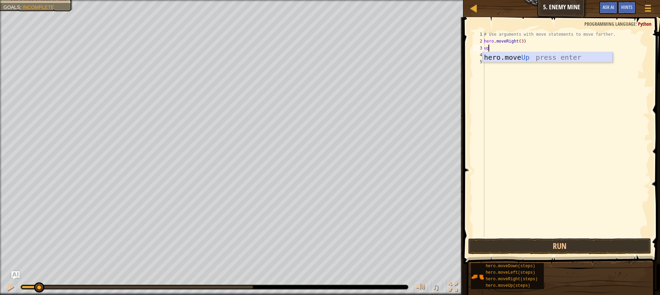
click at [510, 60] on div "hero.move Up press enter" at bounding box center [548, 67] width 130 height 31
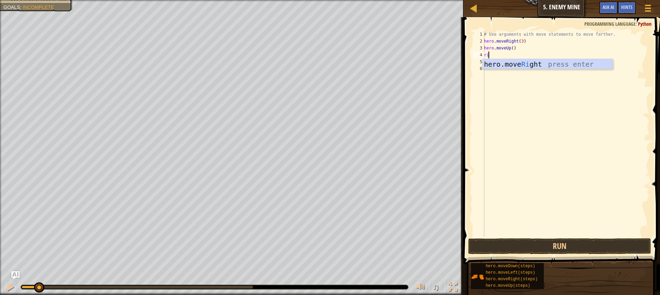
scroll to position [3, 0]
type textarea "right"
click at [510, 61] on div "hero.move Right press enter" at bounding box center [548, 74] width 130 height 31
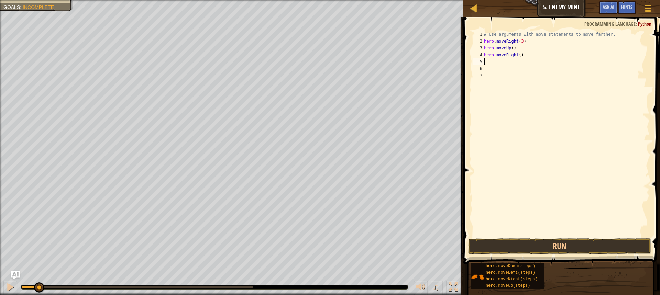
scroll to position [3, 0]
type textarea "down"
click at [522, 72] on div "hero.move Down press enter" at bounding box center [548, 81] width 130 height 31
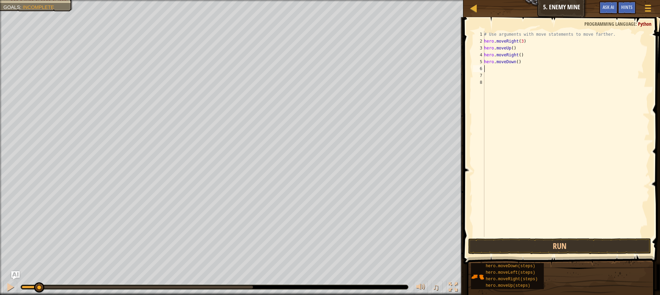
click at [515, 62] on div "# Use arguments with move statements to move farther. hero . moveRight ( 3 ) he…" at bounding box center [566, 141] width 167 height 220
click at [517, 61] on div "# Use arguments with move statements to move farther. hero . moveRight ( 3 ) he…" at bounding box center [566, 141] width 167 height 220
click at [515, 60] on div "# Use arguments with move statements to move farther. hero . moveRight ( 3 ) he…" at bounding box center [566, 134] width 167 height 206
type textarea "hero.moveDown(3)"
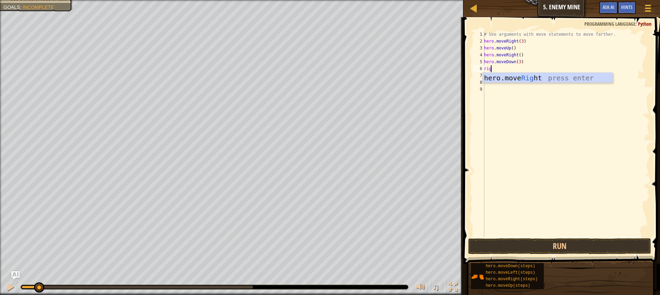
type textarea "right"
click at [497, 78] on div "hero.move Right press enter" at bounding box center [548, 88] width 130 height 31
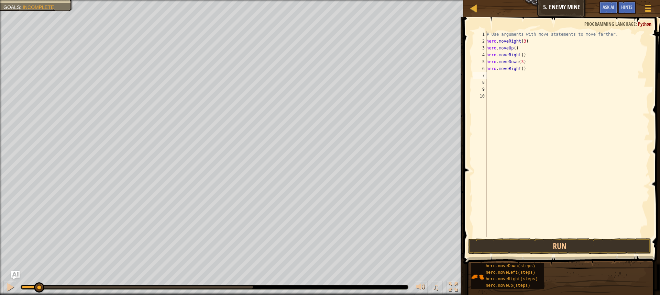
scroll to position [3, 0]
click at [519, 69] on div "# Use arguments with move statements to move farther. hero . moveRight ( 3 ) he…" at bounding box center [567, 141] width 165 height 220
type textarea "hero.moveRight(3)"
click at [595, 250] on button "Run" at bounding box center [559, 247] width 183 height 16
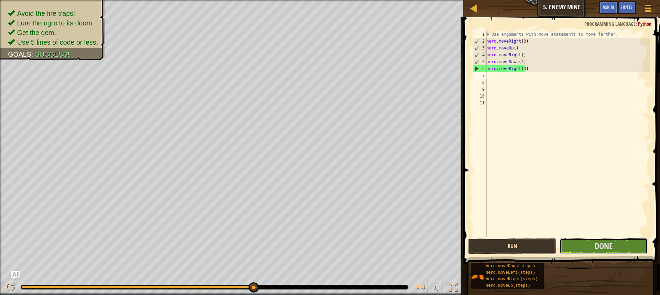
click at [595, 250] on span "Done" at bounding box center [604, 246] width 18 height 11
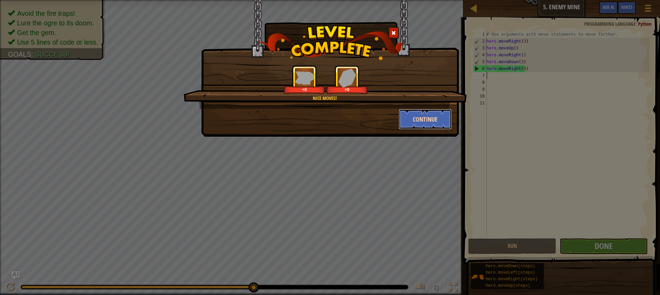
click at [422, 117] on button "Continue" at bounding box center [425, 119] width 53 height 21
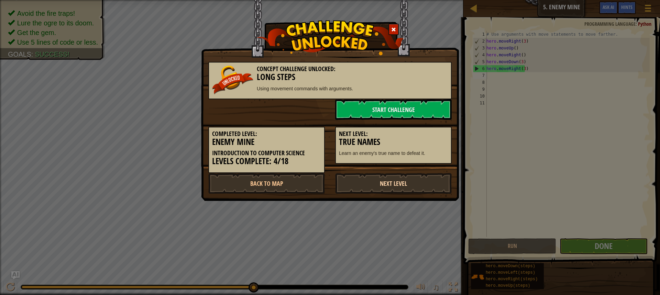
click at [409, 181] on link "Next Level" at bounding box center [393, 183] width 117 height 21
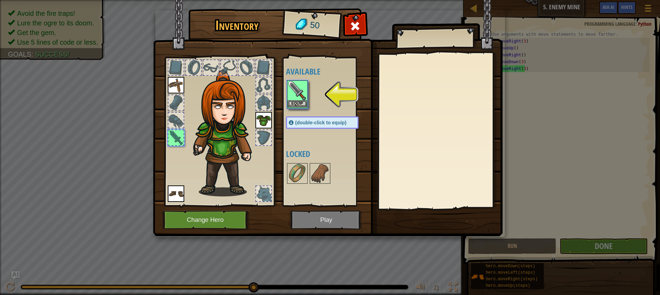
click at [299, 100] on img at bounding box center [297, 90] width 19 height 19
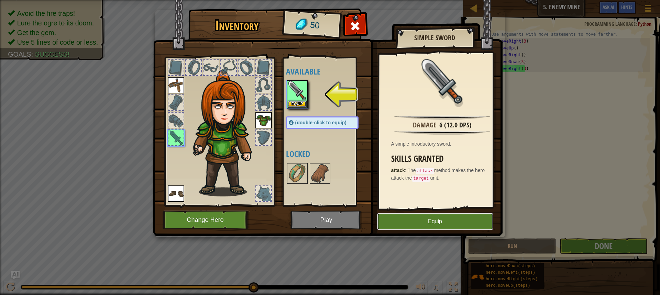
click at [451, 220] on button "Equip" at bounding box center [435, 221] width 116 height 17
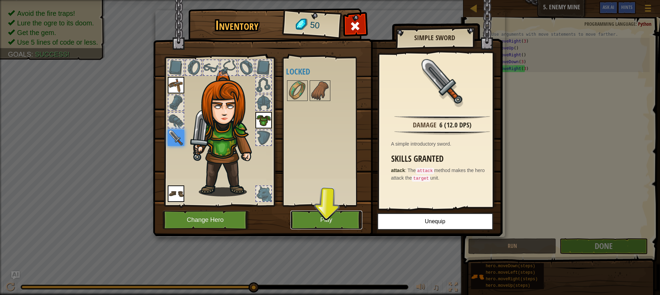
click at [335, 217] on button "Play" at bounding box center [326, 220] width 72 height 19
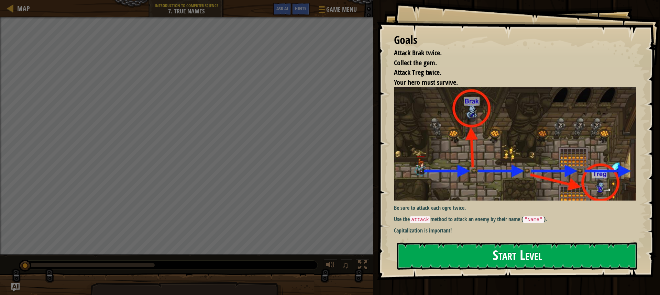
click at [453, 243] on button "Start Level" at bounding box center [517, 256] width 240 height 27
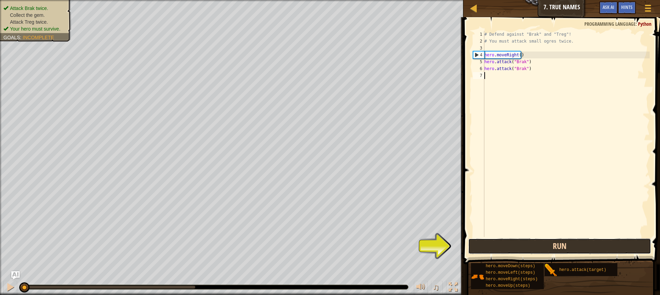
click at [502, 241] on button "Run" at bounding box center [559, 247] width 183 height 16
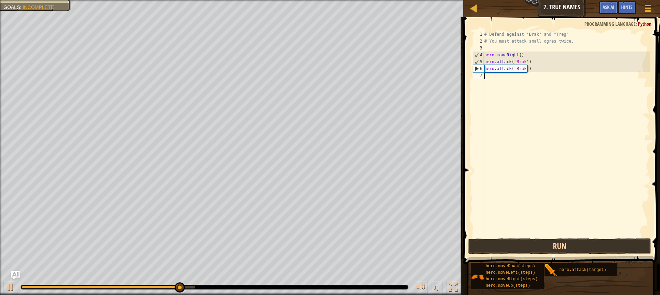
scroll to position [3, 0]
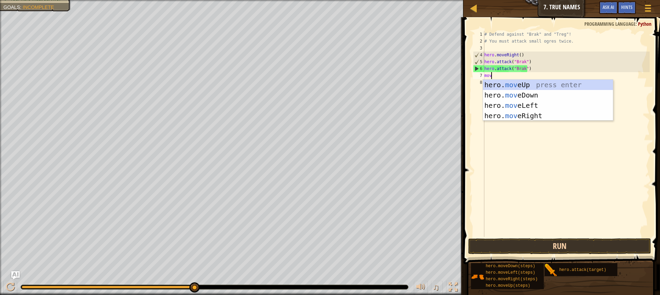
type textarea "move"
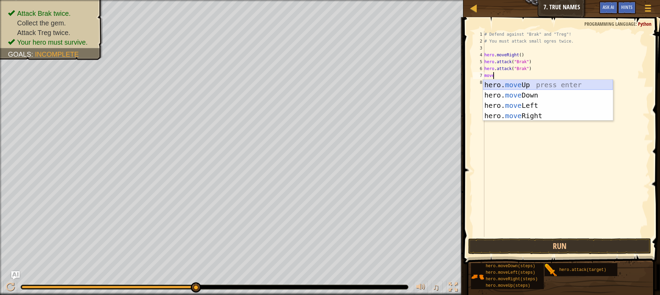
click at [544, 87] on div "hero. move Up press enter hero. move Down press enter hero. move Left press ent…" at bounding box center [548, 111] width 130 height 62
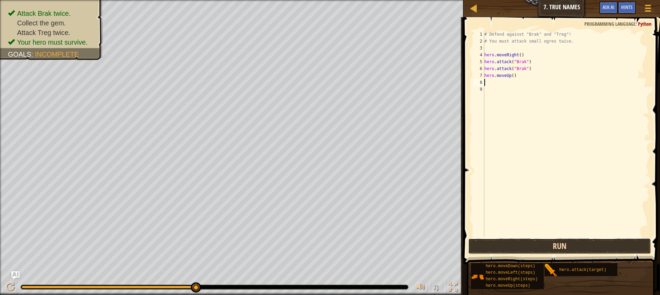
click at [531, 246] on button "Run" at bounding box center [559, 247] width 183 height 16
type textarea "hero.attack(treg")"
click at [502, 82] on div "# Defend against "Brak" and "Treg"! # You must attack small ogres twice. hero .…" at bounding box center [567, 141] width 165 height 220
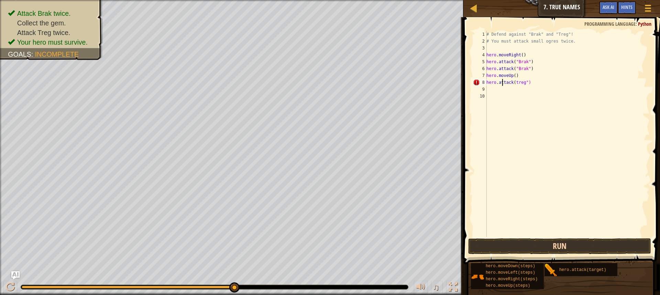
type textarea "hero.attack(treg")"
click at [539, 242] on button "Run" at bounding box center [559, 247] width 183 height 16
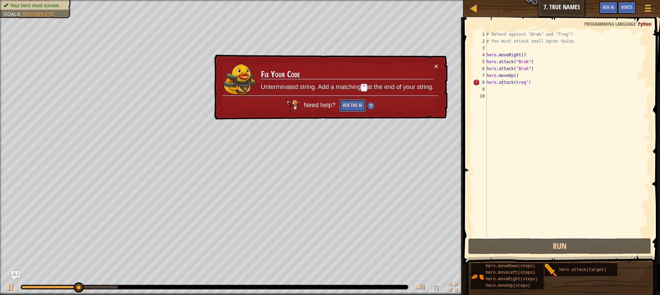
click at [347, 102] on button "Ask the AI" at bounding box center [352, 105] width 26 height 13
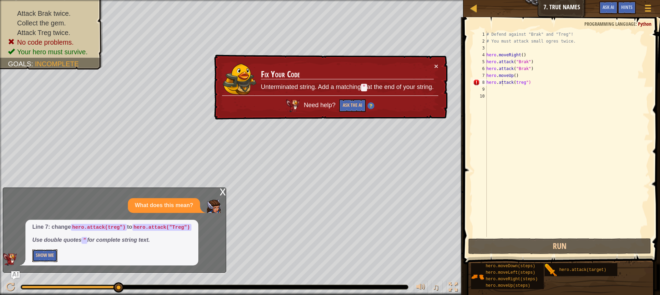
click at [36, 256] on button "Show Me" at bounding box center [44, 256] width 25 height 13
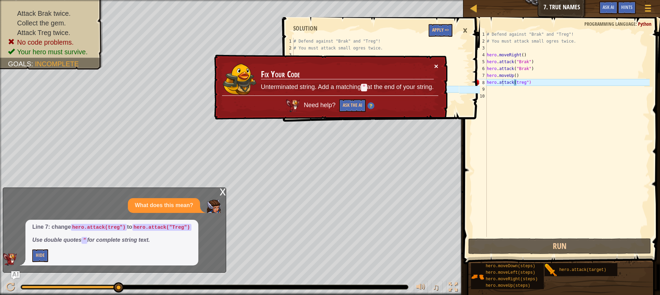
click at [438, 64] on button "×" at bounding box center [436, 66] width 4 height 7
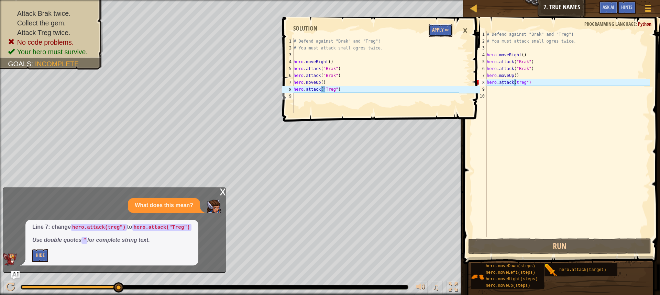
click at [441, 33] on button "Apply =>" at bounding box center [441, 30] width 24 height 13
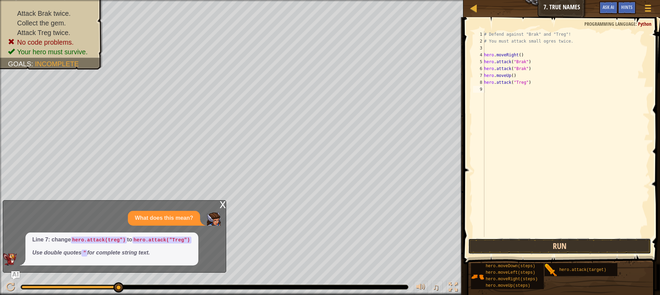
click at [478, 242] on button "Run" at bounding box center [559, 247] width 183 height 16
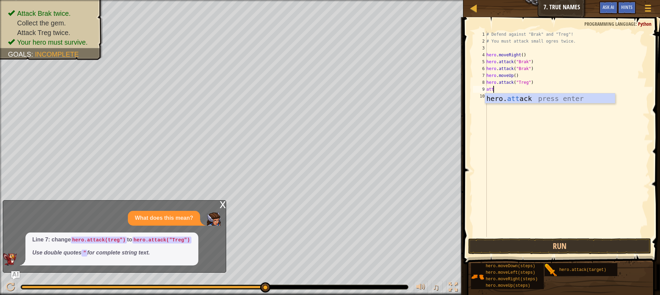
click at [516, 102] on div "hero. att ack press enter" at bounding box center [550, 108] width 130 height 31
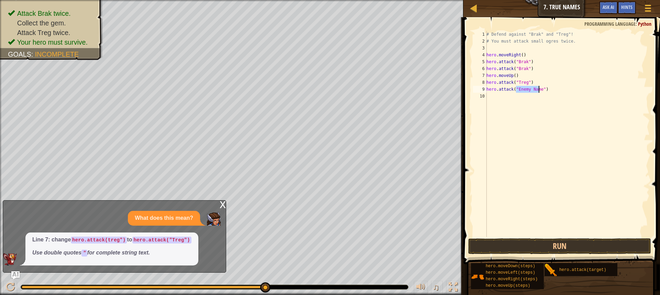
click at [530, 88] on div "# Defend against "Brak" and "Treg"! # You must attack small ogres twice. hero .…" at bounding box center [567, 134] width 165 height 206
click at [539, 89] on div "# Defend against "Brak" and "Treg"! # You must attack small ogres twice. hero .…" at bounding box center [567, 141] width 165 height 220
type textarea "hero.attack("treg")"
click at [615, 247] on button "Run" at bounding box center [559, 247] width 183 height 16
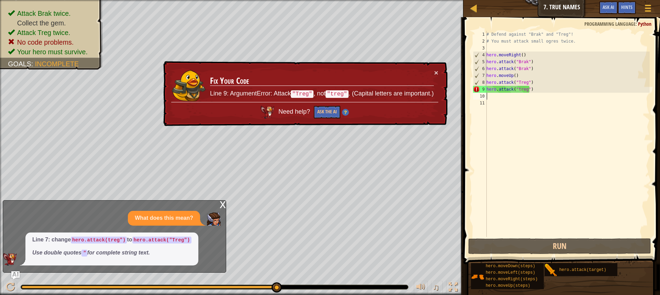
click at [518, 89] on div "# Defend against "Brak" and "Treg"! # You must attack small ogres twice. hero .…" at bounding box center [567, 141] width 165 height 220
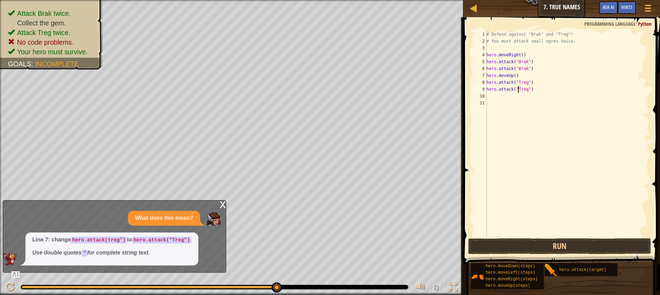
scroll to position [3, 2]
type textarea "hero.attack("Treg")"
click at [569, 237] on div "hero.attack("Treg") 1 2 3 4 5 6 7 8 9 10 11 # Defend against "Brak" and "Treg"!…" at bounding box center [560, 154] width 199 height 267
click at [577, 251] on button "Run" at bounding box center [559, 247] width 183 height 16
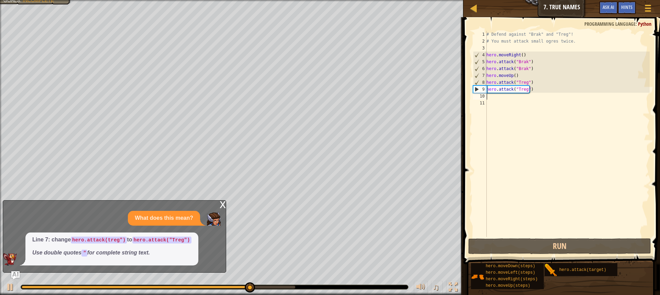
click at [495, 96] on div "# Defend against "Brak" and "Treg"! # You must attack small ogres twice. hero .…" at bounding box center [567, 141] width 165 height 220
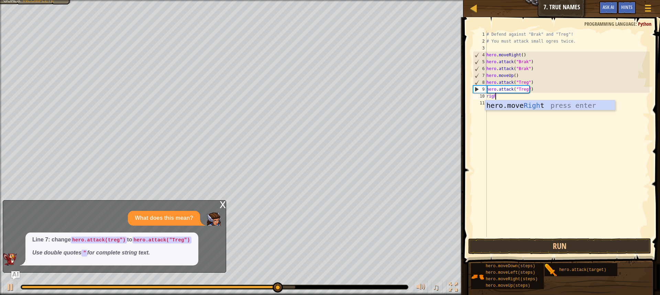
scroll to position [3, 0]
type textarea "right"
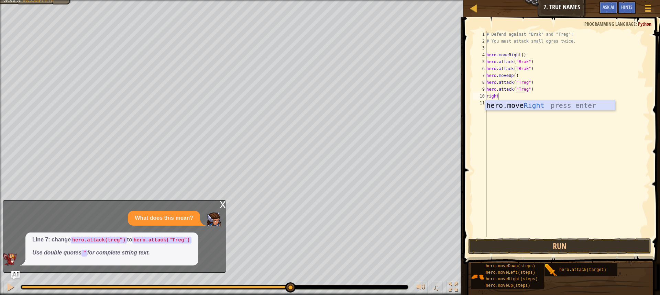
click at [534, 108] on div "hero.move Right press enter" at bounding box center [550, 115] width 130 height 31
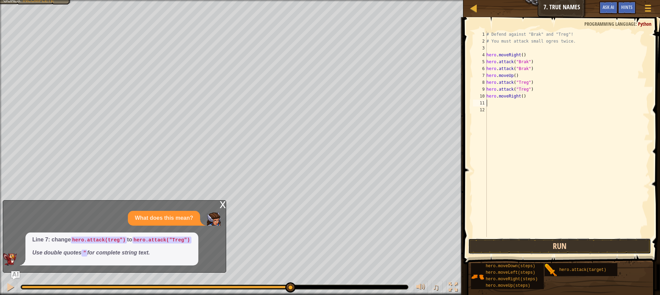
click at [572, 245] on button "Run" at bounding box center [559, 247] width 183 height 16
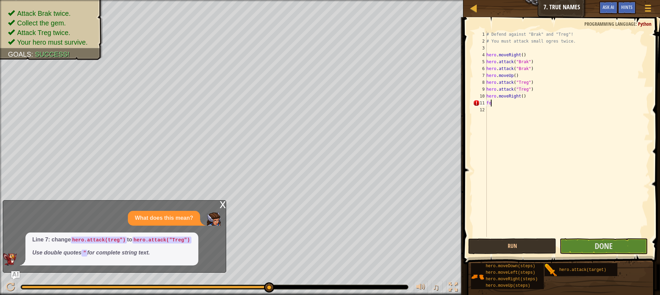
type textarea "f"
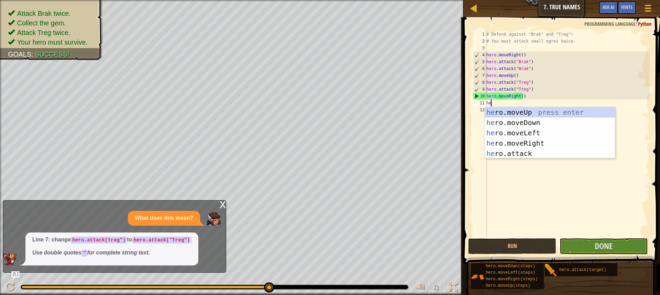
type textarea "her"
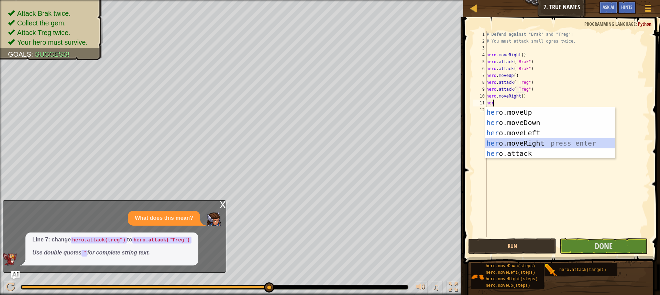
click at [541, 143] on div "her o.moveUp press enter her o.moveDown press enter her o.moveLeft press enter …" at bounding box center [550, 143] width 130 height 72
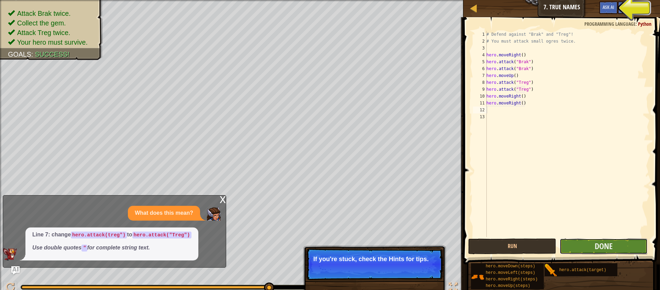
click at [588, 246] on button "Done" at bounding box center [604, 247] width 88 height 16
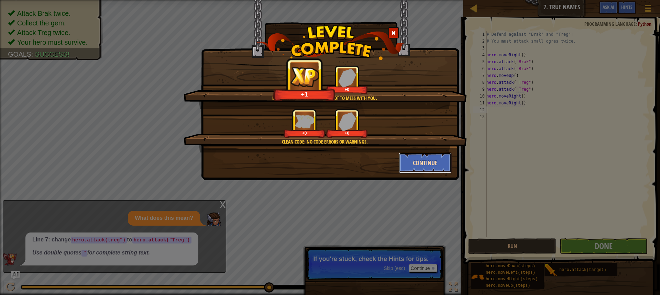
click at [441, 169] on button "Continue" at bounding box center [425, 163] width 53 height 21
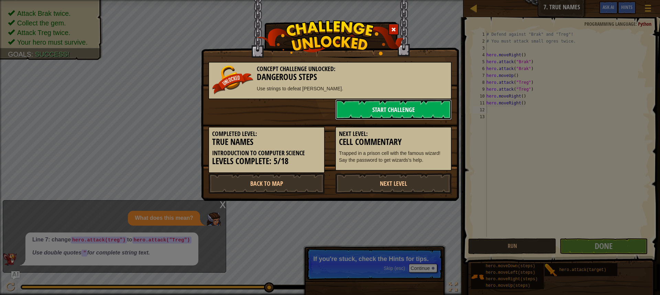
click at [414, 112] on link "Start Challenge" at bounding box center [393, 109] width 117 height 21
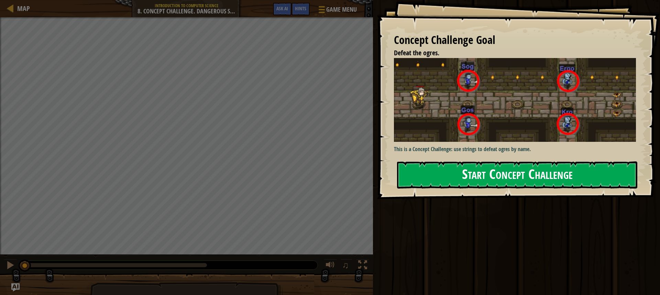
click at [465, 162] on button "Start Concept Challenge" at bounding box center [517, 175] width 240 height 27
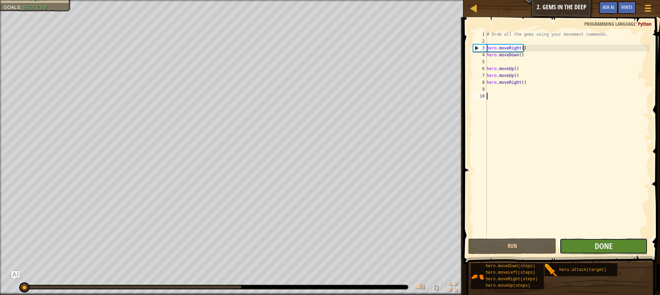
click at [587, 248] on button "Done" at bounding box center [604, 247] width 88 height 16
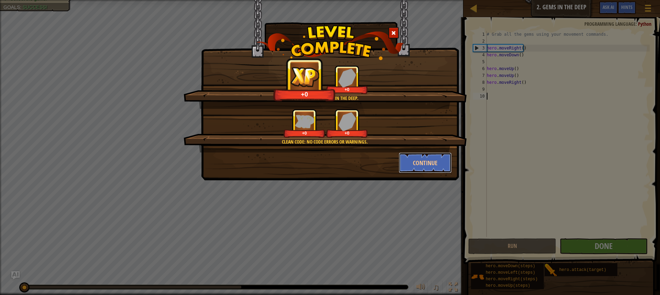
click at [444, 159] on button "Continue" at bounding box center [425, 163] width 53 height 21
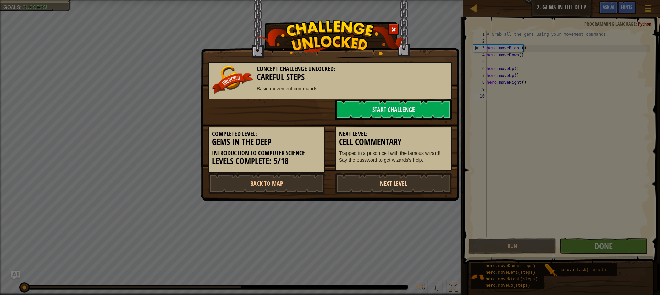
click at [416, 188] on link "Next Level" at bounding box center [393, 183] width 117 height 21
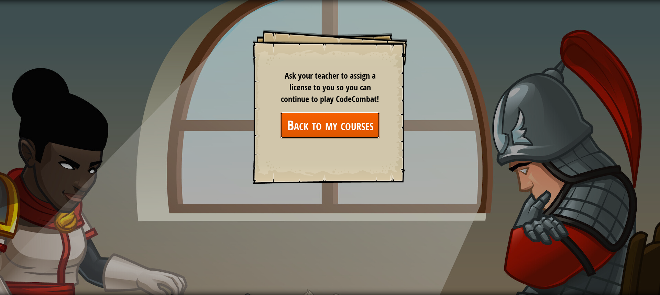
click at [356, 124] on link "Back to my courses" at bounding box center [330, 125] width 100 height 26
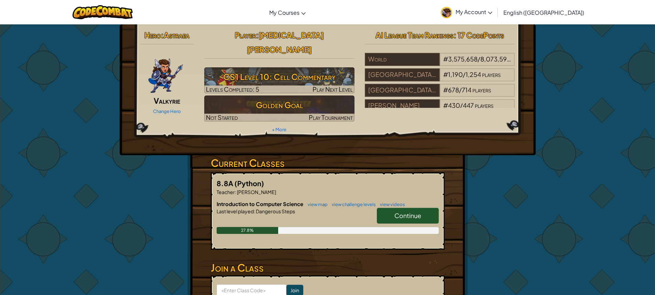
click at [425, 208] on link "Continue" at bounding box center [408, 216] width 62 height 16
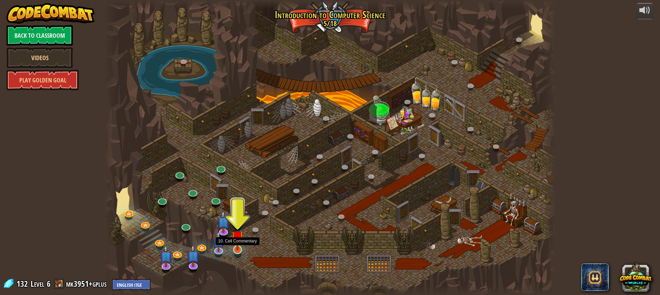
click at [235, 249] on img at bounding box center [238, 236] width 12 height 27
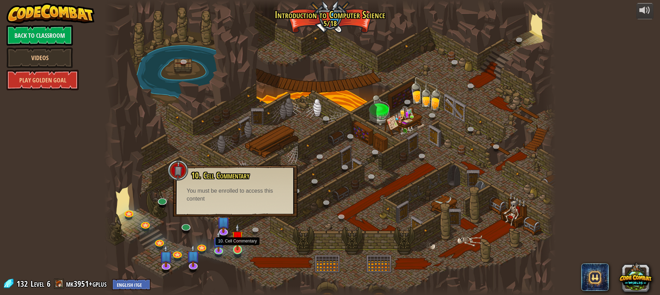
click at [236, 233] on img at bounding box center [238, 236] width 12 height 27
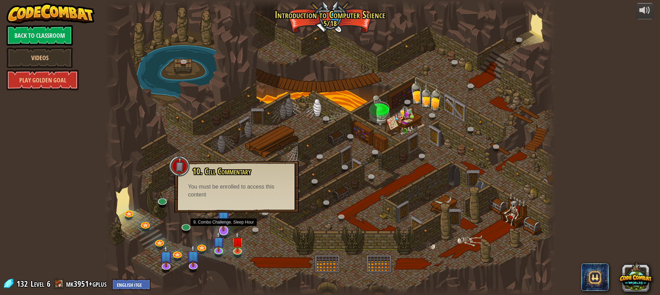
click at [228, 221] on img at bounding box center [223, 217] width 13 height 30
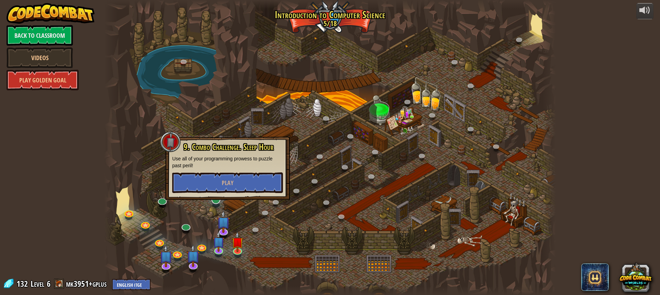
click at [221, 204] on div "25. Kithgard Gates (Locked) Escape the Kithgard dungeons, and don't let the gua…" at bounding box center [330, 147] width 452 height 295
click at [243, 185] on button "Play" at bounding box center [227, 183] width 111 height 21
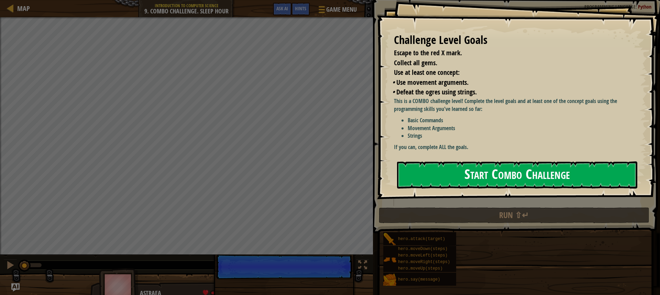
click at [411, 162] on button "Start Combo Challenge" at bounding box center [517, 175] width 240 height 27
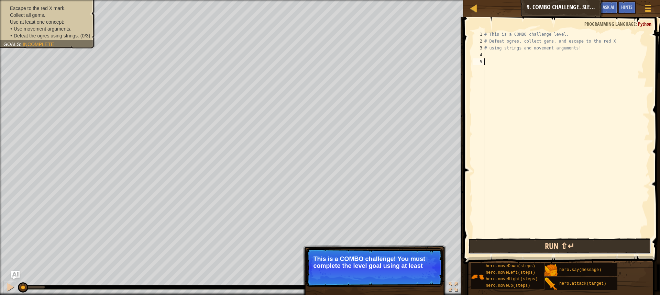
drag, startPoint x: 518, startPoint y: 246, endPoint x: 525, endPoint y: 242, distance: 8.0
click at [518, 245] on button "Run ⇧↵" at bounding box center [559, 247] width 183 height 16
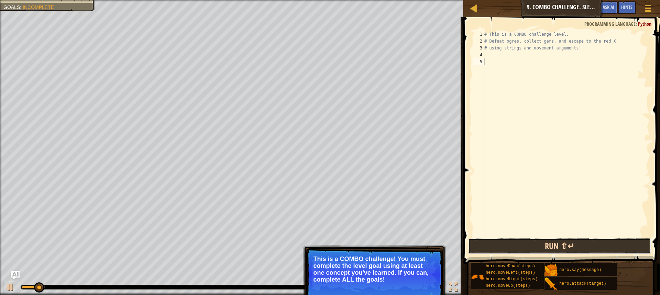
click at [524, 241] on button "Run ⇧↵" at bounding box center [559, 247] width 183 height 16
click at [523, 241] on button "Run ⇧↵" at bounding box center [559, 247] width 183 height 16
click at [523, 241] on button "Running" at bounding box center [559, 247] width 183 height 16
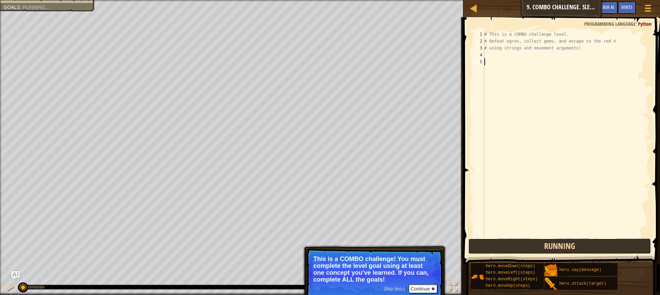
click at [523, 241] on button "Running" at bounding box center [559, 247] width 183 height 16
click at [522, 241] on button "Running" at bounding box center [559, 247] width 183 height 16
click at [522, 241] on button "Run ⇧↵" at bounding box center [559, 247] width 183 height 16
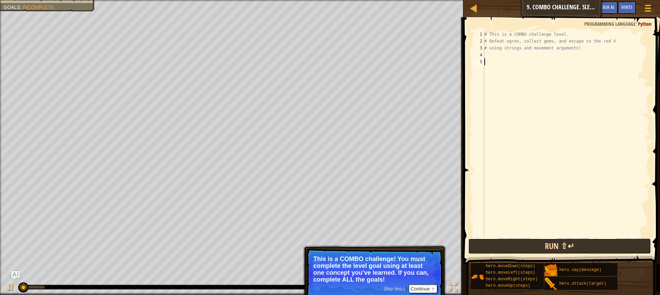
click at [522, 241] on button "Run ⇧↵" at bounding box center [559, 247] width 183 height 16
click at [522, 241] on button "Running" at bounding box center [559, 247] width 183 height 16
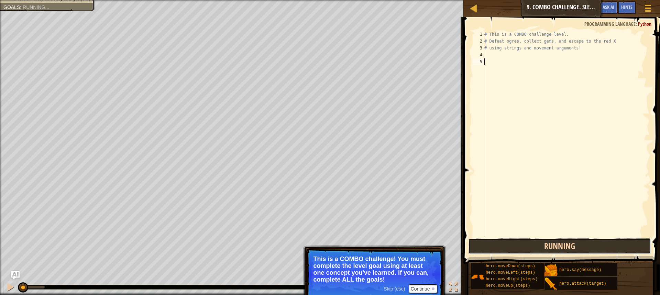
click at [522, 241] on button "Running" at bounding box center [559, 247] width 183 height 16
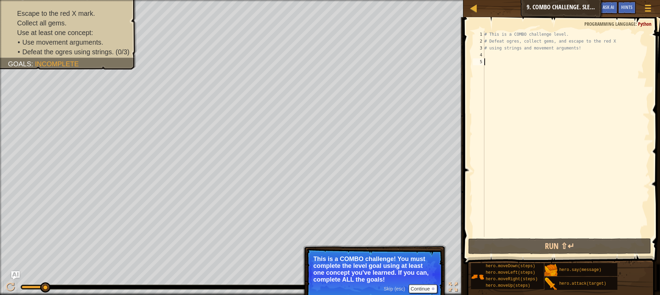
click at [487, 57] on div "# This is a COMBO challenge level. # Defeat [PERSON_NAME], collect gems, and es…" at bounding box center [566, 141] width 167 height 220
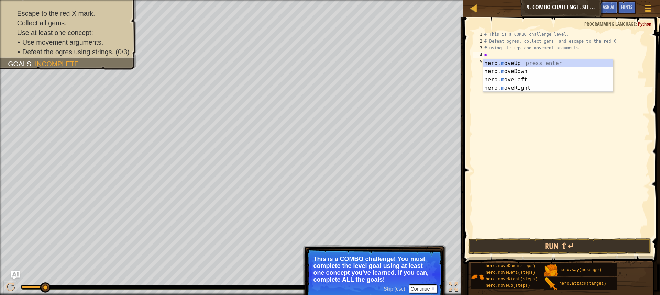
scroll to position [3, 0]
type textarea "mo"
click at [520, 73] on div "hero. mo veUp press enter hero. mo veDown press enter hero. mo veLeft press ent…" at bounding box center [548, 83] width 130 height 49
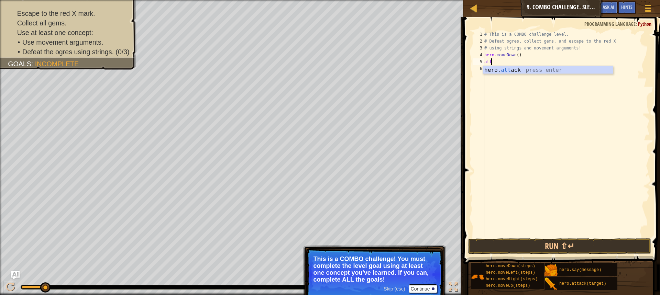
click at [520, 73] on div "hero. att ack press enter" at bounding box center [548, 78] width 130 height 25
type textarea "hero.attack("bubble")"
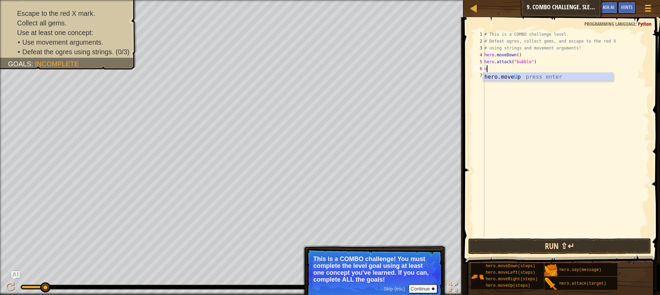
type textarea "up"
click at [545, 81] on div "# This is a COMBO challenge level. # Defeat [PERSON_NAME], collect gems, and es…" at bounding box center [566, 141] width 167 height 220
click at [499, 72] on div "# This is a COMBO challenge level. # Defeat [PERSON_NAME], collect gems, and es…" at bounding box center [566, 141] width 167 height 220
type textarea "up"
click at [524, 77] on div "hero.move Up press enter" at bounding box center [548, 85] width 130 height 25
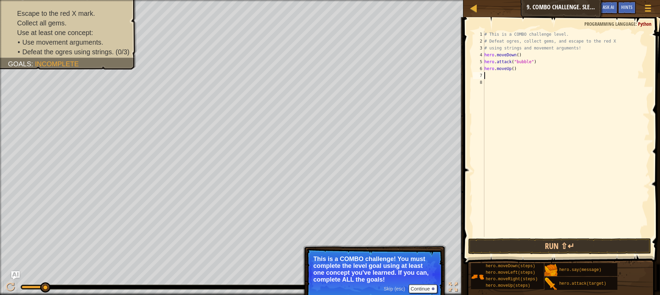
click at [510, 69] on div "# This is a COMBO challenge level. # Defeat [PERSON_NAME], collect gems, and es…" at bounding box center [566, 141] width 167 height 220
type textarea "hero.moveUp(2)"
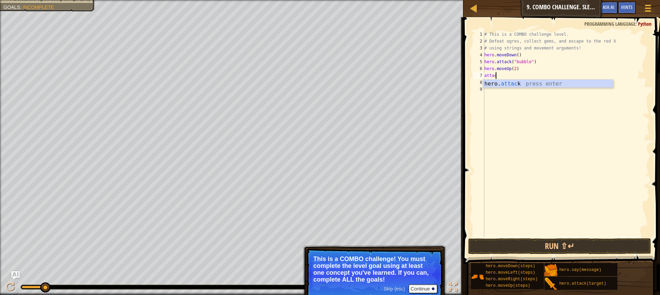
scroll to position [3, 1]
click at [504, 80] on div "hero. attack press enter" at bounding box center [548, 92] width 130 height 25
click at [516, 62] on div "# This is a COMBO challenge level. # Defeat [PERSON_NAME], collect gems, and es…" at bounding box center [566, 141] width 167 height 220
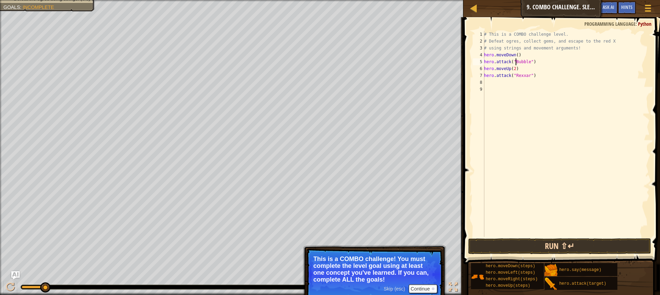
type textarea "hero.attack("Bubble")"
click at [537, 246] on button "Run ⇧↵" at bounding box center [559, 247] width 183 height 16
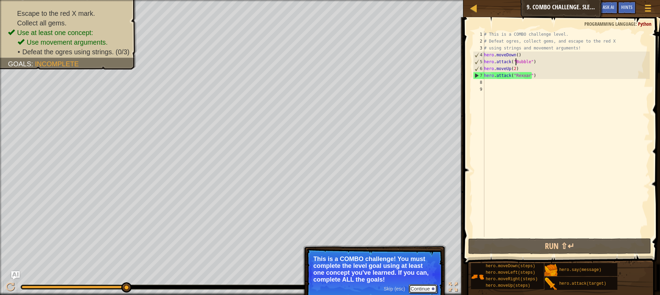
click at [419, 286] on button "Continue" at bounding box center [423, 289] width 29 height 9
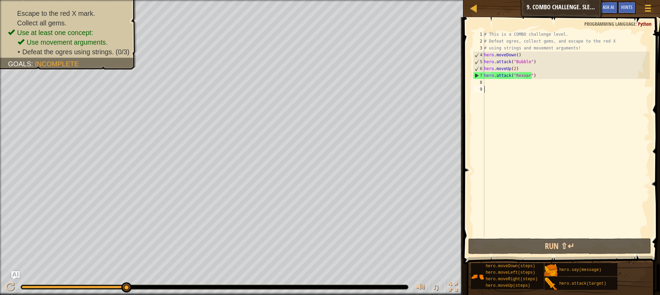
click at [522, 87] on div "# This is a COMBO challenge level. # Defeat [PERSON_NAME], collect gems, and es…" at bounding box center [566, 141] width 167 height 220
click at [522, 80] on div "# This is a COMBO challenge level. # Defeat [PERSON_NAME], collect gems, and es…" at bounding box center [566, 141] width 167 height 220
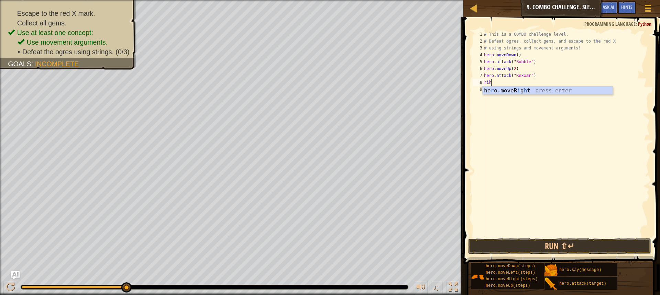
type textarea "ri"
click at [525, 89] on div "hero.move Ri ght press enter" at bounding box center [548, 99] width 130 height 25
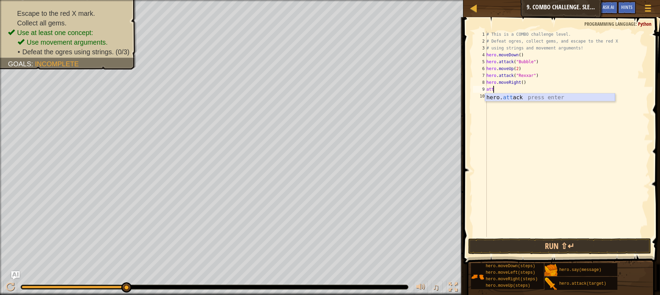
click at [522, 98] on div "hero. att ack press enter" at bounding box center [550, 105] width 130 height 25
type textarea "hero.attack("[PERSON_NAME]")"
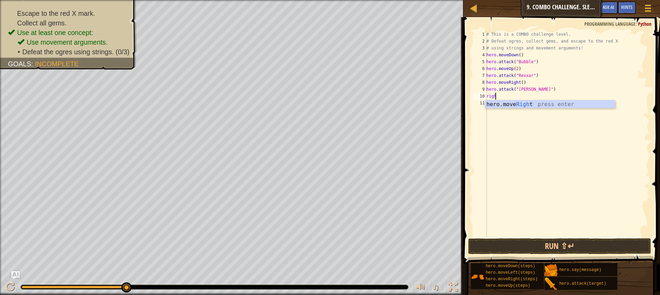
scroll to position [3, 0]
type textarea "right"
drag, startPoint x: 569, startPoint y: 240, endPoint x: 565, endPoint y: 243, distance: 4.9
click at [566, 243] on button "Run ⇧↵" at bounding box center [559, 247] width 183 height 16
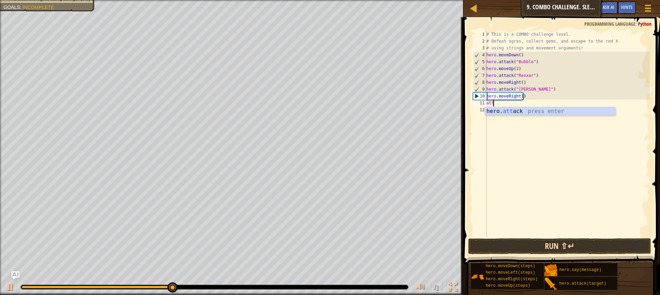
scroll to position [3, 0]
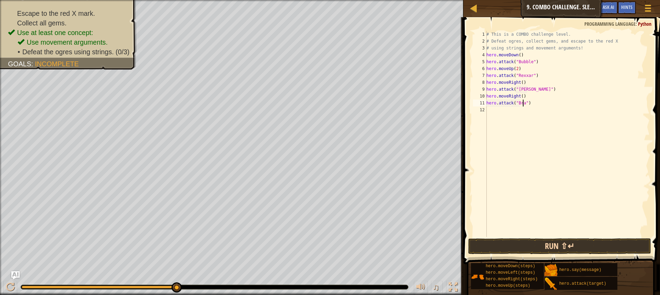
type textarea "hero.attack("[PERSON_NAME]")"
type textarea "hero.attack("Rexxar")"
click at [567, 247] on button "Run ⇧↵" at bounding box center [559, 247] width 183 height 16
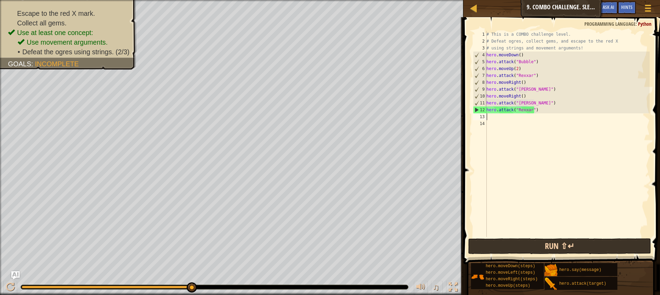
type textarea "le"
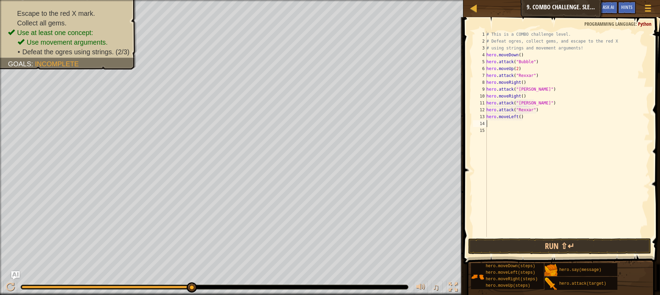
click at [517, 117] on div "# This is a COMBO challenge level. # Defeat [PERSON_NAME], collect gems, and es…" at bounding box center [567, 141] width 165 height 220
type textarea "hero.moveLeft(3)"
click at [520, 123] on div "# This is a COMBO challenge level. # Defeat [PERSON_NAME], collect gems, and es…" at bounding box center [567, 141] width 165 height 220
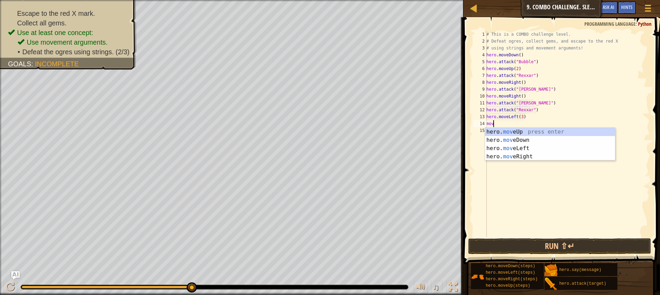
type textarea "move"
click at [531, 138] on div "hero. move Up press enter hero. move Down press enter hero. move Left press ent…" at bounding box center [550, 152] width 130 height 49
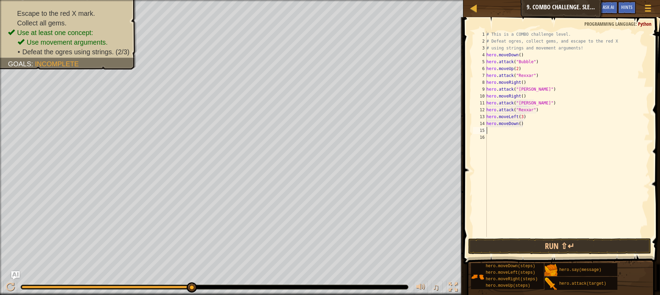
scroll to position [3, 0]
type textarea "right"
click at [522, 132] on div "# This is a COMBO challenge level. # Defeat [PERSON_NAME], collect gems, and es…" at bounding box center [567, 141] width 165 height 220
click at [519, 131] on div "# This is a COMBO challenge level. # Defeat [PERSON_NAME], collect gems, and es…" at bounding box center [567, 141] width 165 height 220
click at [521, 131] on div "# This is a COMBO challenge level. # Defeat [PERSON_NAME], collect gems, and es…" at bounding box center [567, 141] width 165 height 220
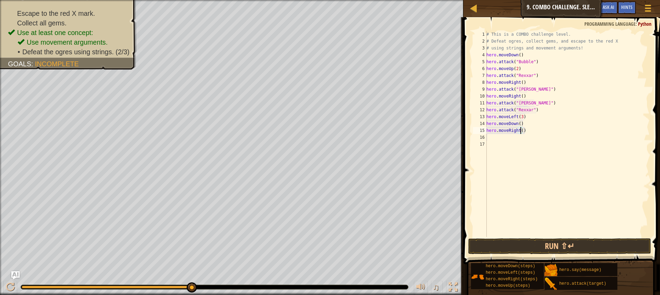
type textarea "hero.moveRight(3)"
type textarea "hero.attack("Ursa")"
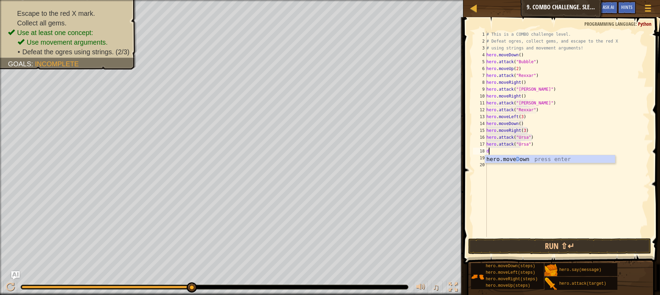
type textarea "do"
type textarea "hero.attack("Dudle")"
click at [505, 246] on button "Run ⇧↵" at bounding box center [559, 247] width 183 height 16
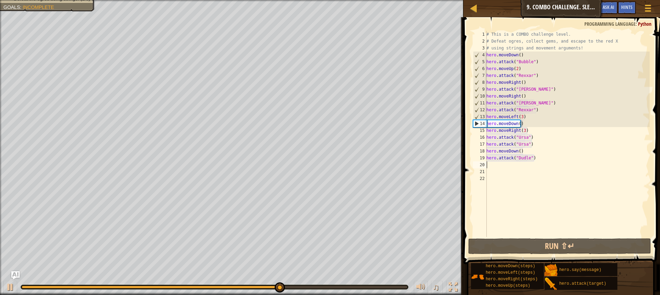
click at [521, 117] on div "# This is a COMBO challenge level. # Defeat [PERSON_NAME], collect gems, and es…" at bounding box center [567, 141] width 165 height 220
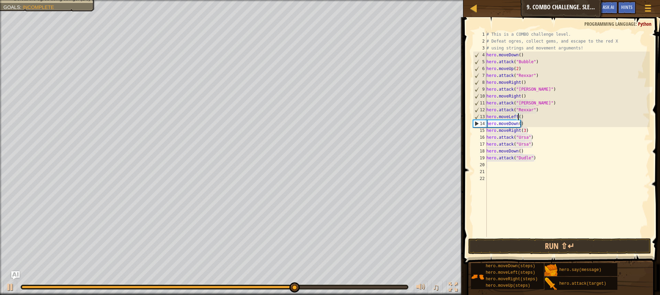
scroll to position [3, 2]
click at [551, 245] on button "Run ⇧↵" at bounding box center [559, 247] width 183 height 16
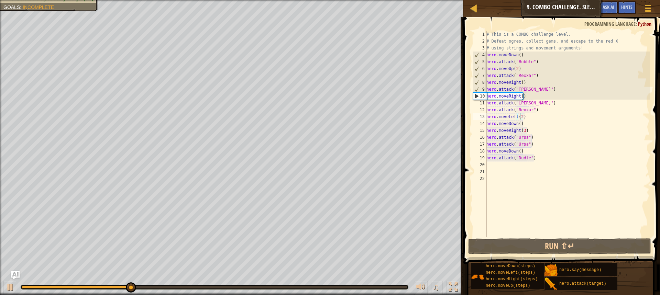
click at [183, 289] on div at bounding box center [214, 287] width 387 height 4
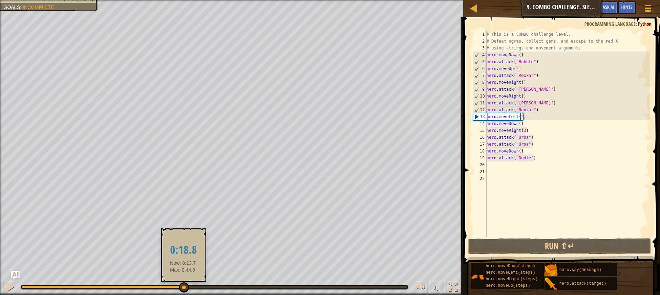
click at [183, 286] on div at bounding box center [215, 287] width 386 height 3
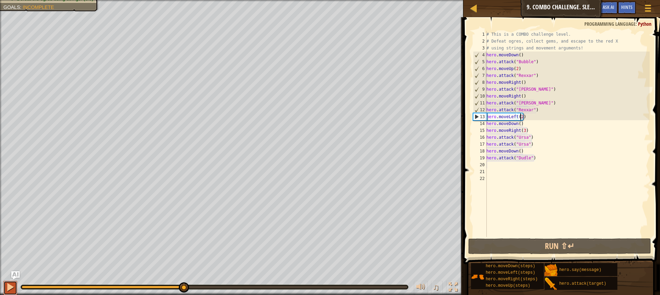
click at [9, 283] on div at bounding box center [10, 287] width 9 height 9
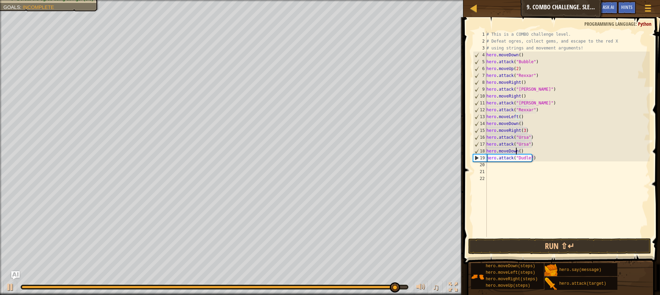
click at [515, 151] on div "# This is a COMBO challenge level. # Defeat [PERSON_NAME], collect gems, and es…" at bounding box center [567, 141] width 165 height 220
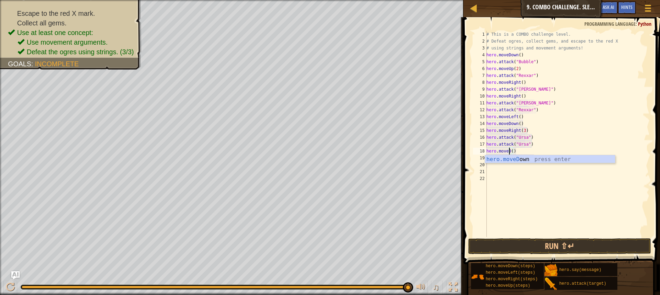
scroll to position [3, 2]
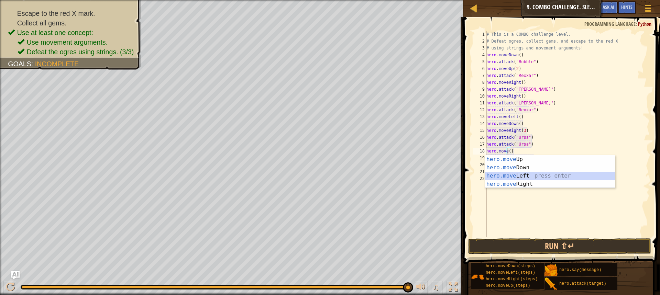
click at [525, 173] on div "hero.move Up press enter hero.move Down press enter hero.move Left press enter …" at bounding box center [550, 179] width 130 height 49
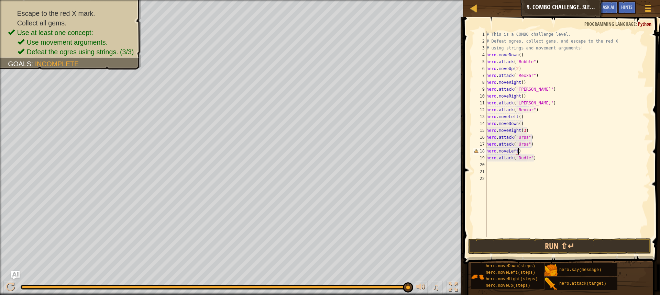
scroll to position [3, 2]
click at [507, 151] on div "# This is a COMBO challenge level. # Defeat [PERSON_NAME], collect gems, and es…" at bounding box center [567, 141] width 165 height 220
click at [531, 153] on div "# This is a COMBO challenge level. # Defeat [PERSON_NAME], collect gems, and es…" at bounding box center [567, 141] width 165 height 220
drag, startPoint x: 535, startPoint y: 158, endPoint x: 487, endPoint y: 158, distance: 47.8
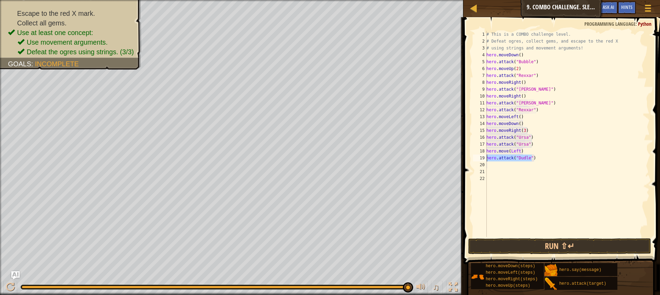
click at [487, 158] on div "# This is a COMBO challenge level. # Defeat [PERSON_NAME], collect gems, and es…" at bounding box center [567, 141] width 165 height 220
type textarea "C"
type textarea "mo"
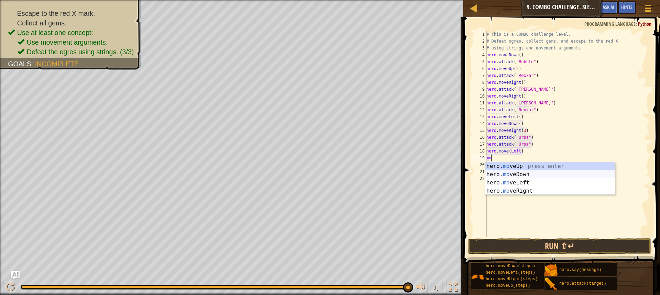
click at [518, 175] on div "hero. mo veUp press enter hero. mo veDown press enter hero. mo veLeft press ent…" at bounding box center [550, 186] width 130 height 49
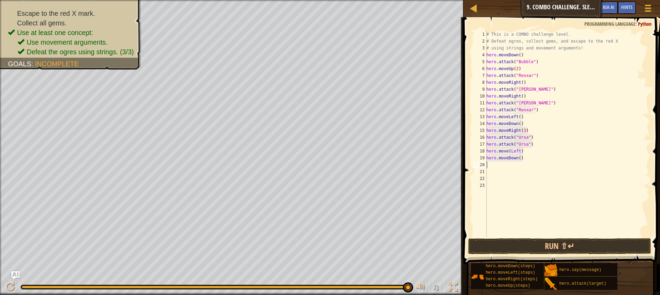
type textarea "V"
type textarea "hero.attack("dudle")"
click at [534, 244] on button "Run ⇧↵" at bounding box center [559, 247] width 183 height 16
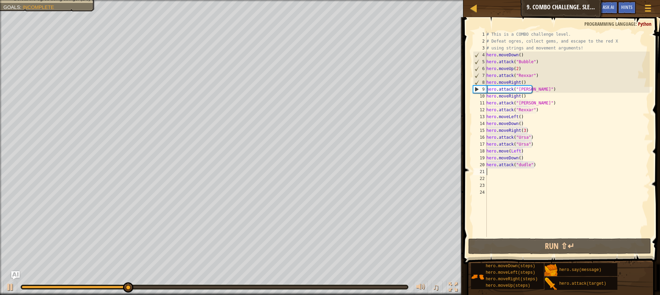
click at [356, 286] on div at bounding box center [215, 287] width 386 height 3
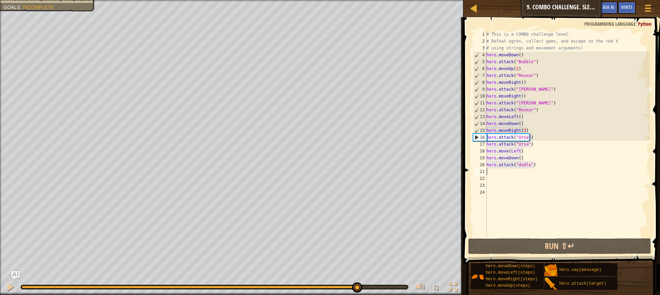
click at [526, 140] on div "# This is a COMBO challenge level. # Defeat [PERSON_NAME], collect gems, and es…" at bounding box center [567, 141] width 165 height 220
click at [284, 284] on div "♫" at bounding box center [231, 285] width 463 height 21
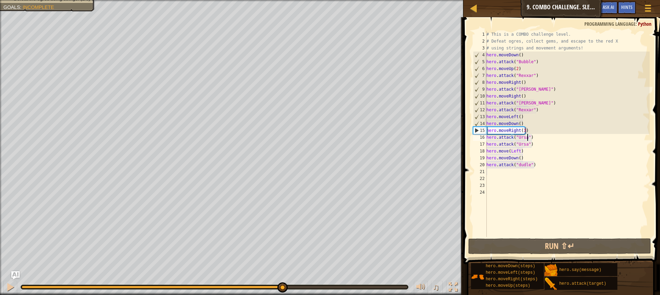
click at [282, 288] on div at bounding box center [152, 287] width 260 height 3
click at [5, 285] on button at bounding box center [10, 288] width 14 height 14
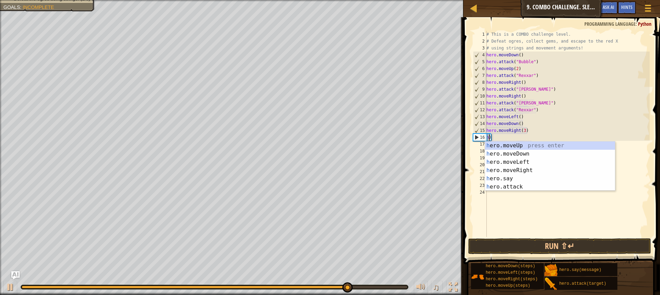
type textarea ")"
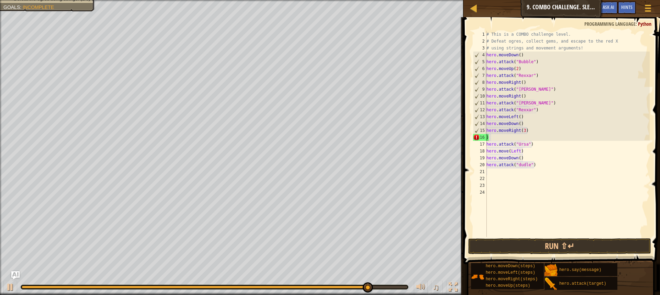
click at [495, 139] on div "# This is a COMBO challenge level. # Defeat [PERSON_NAME], collect gems, and es…" at bounding box center [567, 141] width 165 height 220
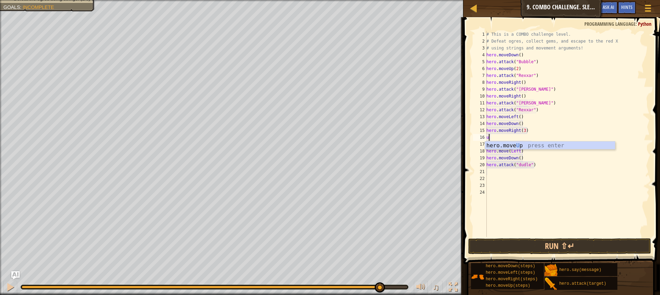
type textarea "up"
click at [516, 147] on div "hero.move Up press enter" at bounding box center [550, 154] width 130 height 25
click at [519, 243] on button "Run ⇧↵" at bounding box center [559, 247] width 183 height 16
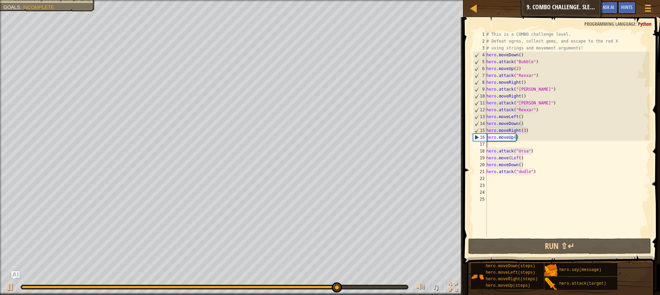
type textarea "d"
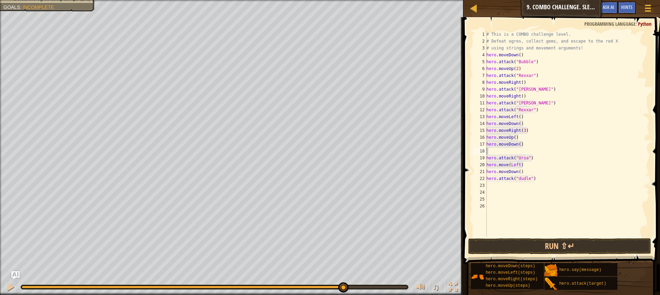
type textarea "r"
type textarea "left"
click at [540, 158] on div "hero.move Left press enter" at bounding box center [550, 167] width 130 height 25
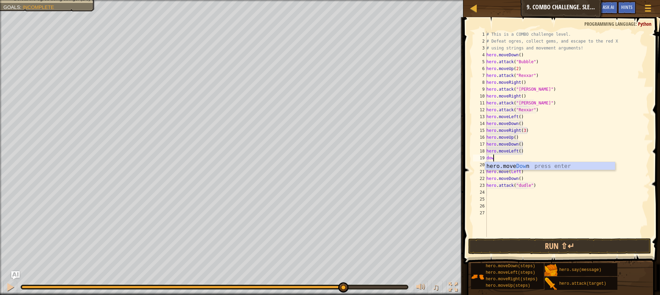
type textarea "down"
click at [521, 166] on div "hero.move Down press enter" at bounding box center [550, 174] width 130 height 25
click at [517, 159] on div "# This is a COMBO challenge level. # Defeat [PERSON_NAME], collect gems, and es…" at bounding box center [567, 141] width 165 height 220
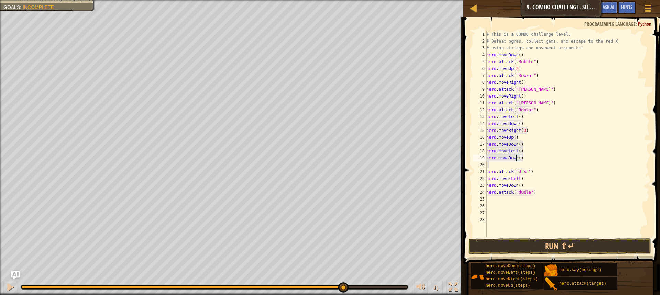
click at [518, 158] on div "# This is a COMBO challenge level. # Defeat [PERSON_NAME], collect gems, and es…" at bounding box center [567, 141] width 165 height 220
type textarea "hero.moveDown()"
click at [510, 167] on div "# This is a COMBO challenge level. # Defeat [PERSON_NAME], collect gems, and es…" at bounding box center [567, 141] width 165 height 220
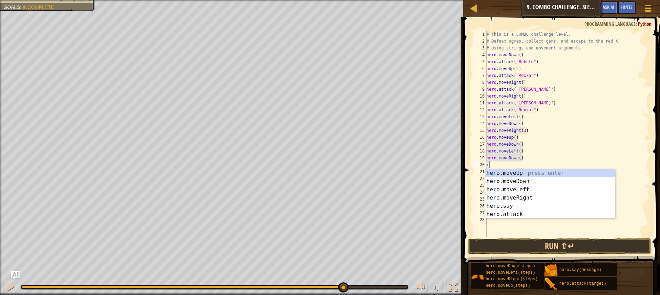
type textarea "ri"
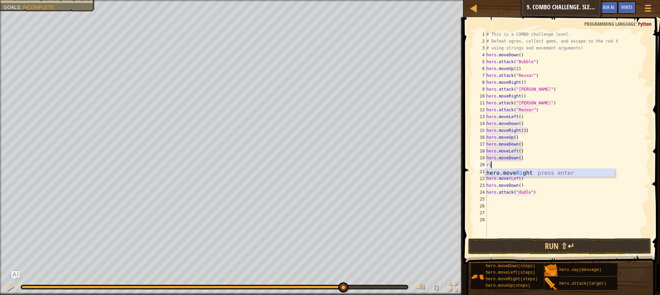
click at [514, 174] on div "hero.move Ri ght press enter" at bounding box center [550, 181] width 130 height 25
click at [521, 165] on div "# This is a COMBO challenge level. # Defeat [PERSON_NAME], collect gems, and es…" at bounding box center [567, 141] width 165 height 220
type textarea "hero.moveRight(2)"
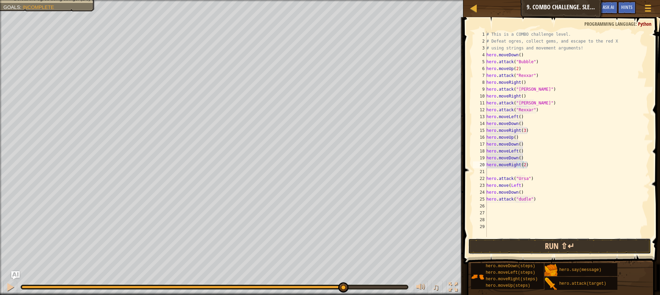
click at [521, 242] on button "Run ⇧↵" at bounding box center [559, 247] width 183 height 16
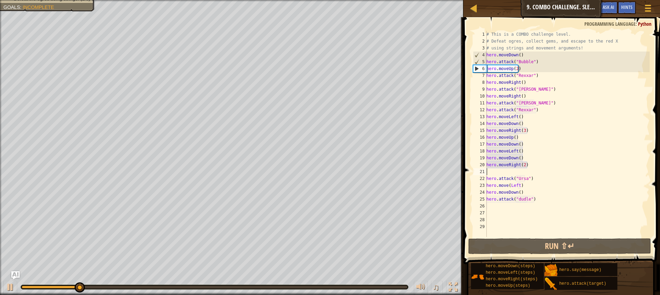
click at [506, 171] on div "# This is a COMBO challenge level. # Defeat [PERSON_NAME], collect gems, and es…" at bounding box center [567, 141] width 165 height 220
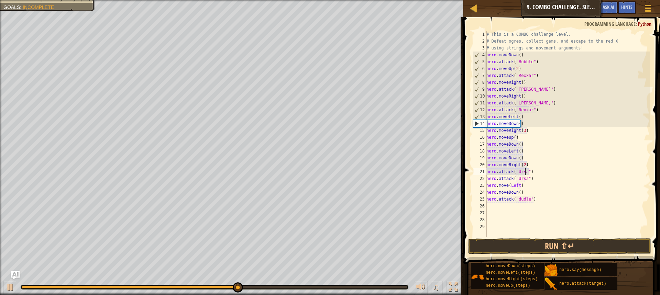
scroll to position [3, 3]
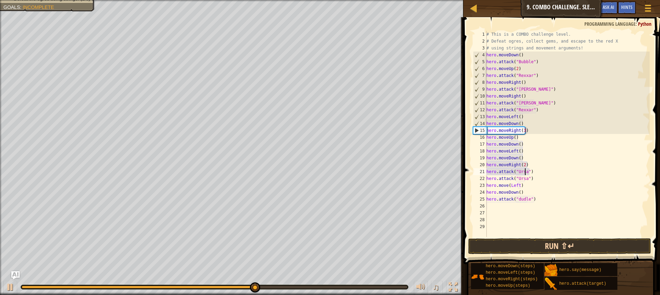
type textarea "hero.attack("Ursa")"
click at [517, 246] on button "Run ⇧↵" at bounding box center [559, 247] width 183 height 16
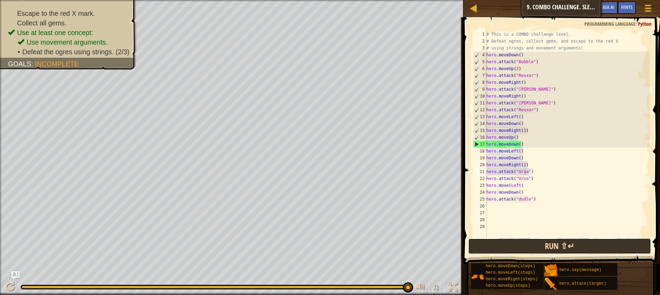
click at [625, 249] on button "Run ⇧↵" at bounding box center [559, 247] width 183 height 16
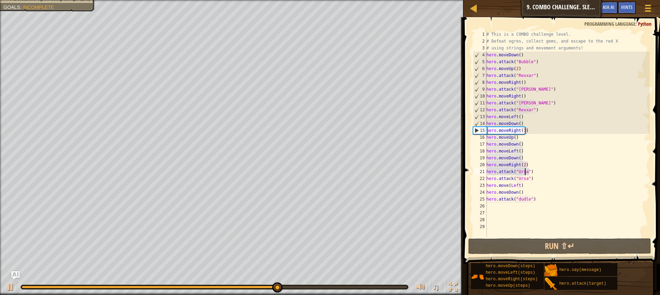
click at [543, 203] on div "# This is a COMBO challenge level. # Defeat [PERSON_NAME], collect gems, and es…" at bounding box center [567, 141] width 165 height 220
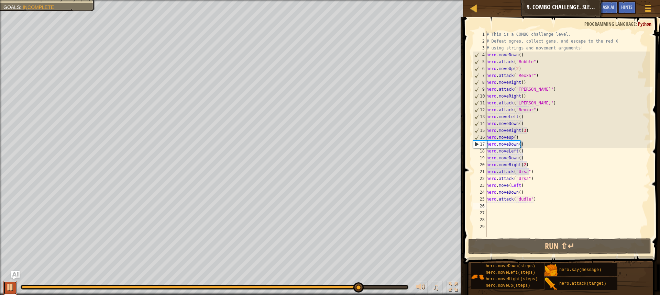
click at [5, 288] on button at bounding box center [10, 288] width 14 height 14
click at [557, 200] on div "# This is a COMBO challenge level. # Defeat [PERSON_NAME], collect gems, and es…" at bounding box center [567, 141] width 165 height 220
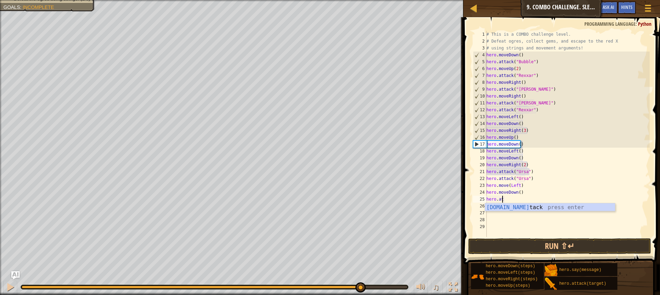
type textarea "h"
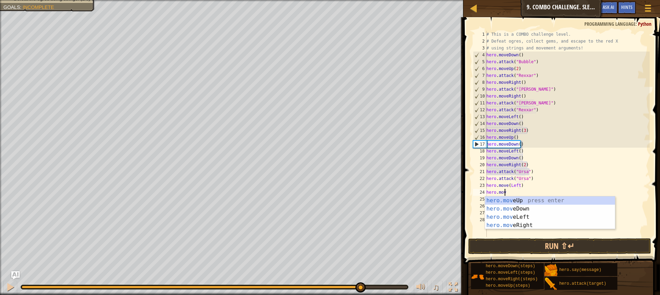
type textarea "h"
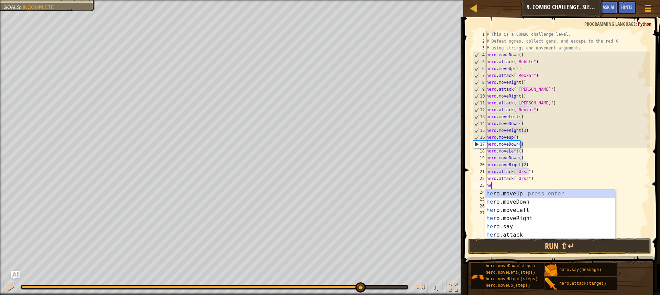
type textarea "h"
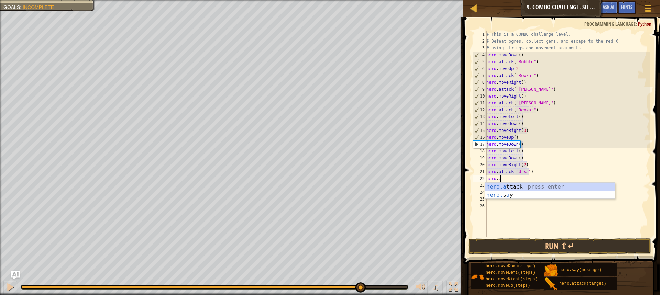
type textarea "h"
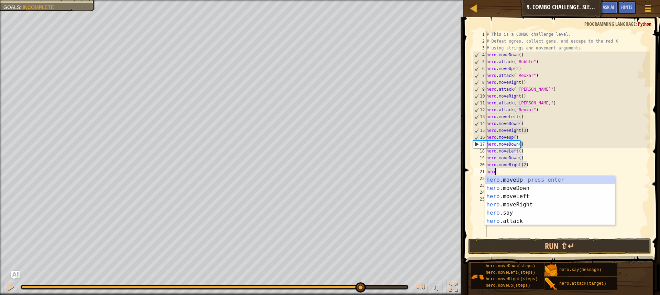
type textarea "h"
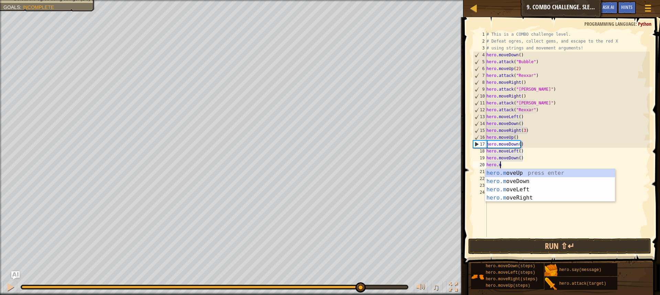
type textarea "h"
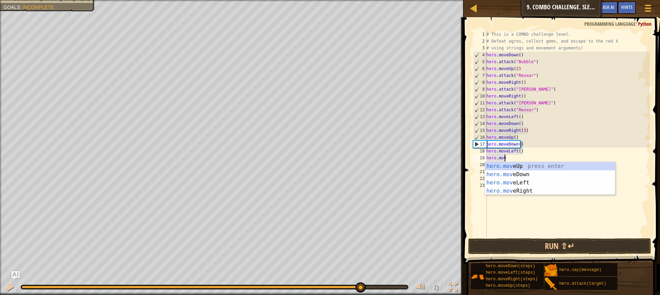
type textarea "h"
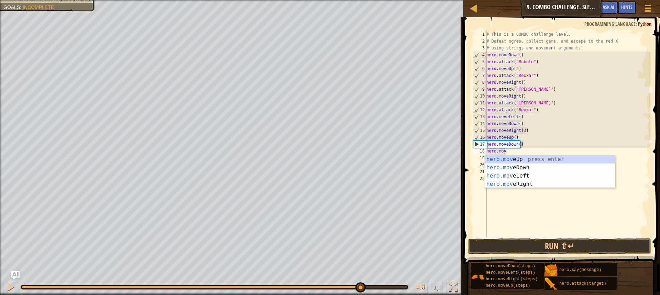
type textarea "h"
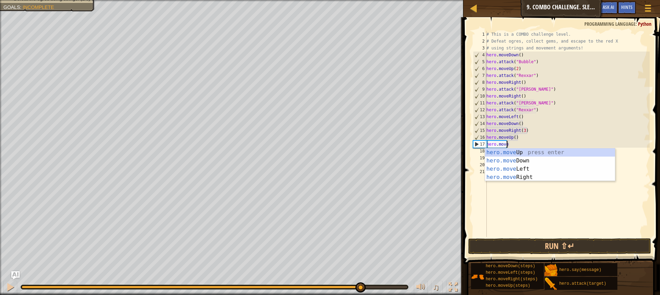
type textarea "h"
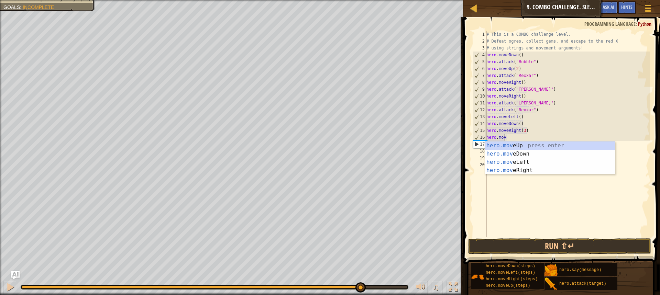
type textarea "h"
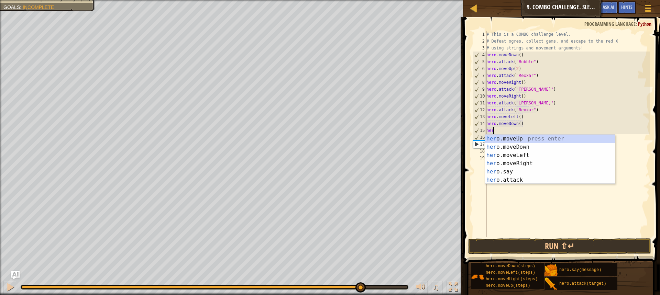
type textarea "h"
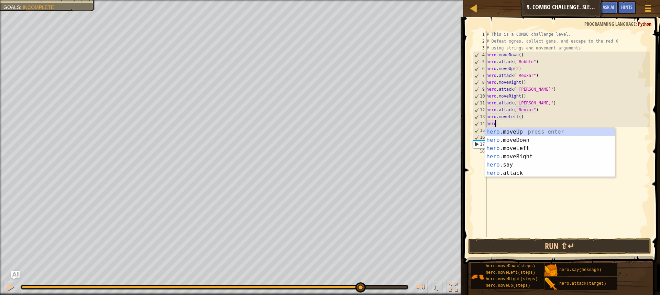
type textarea "h"
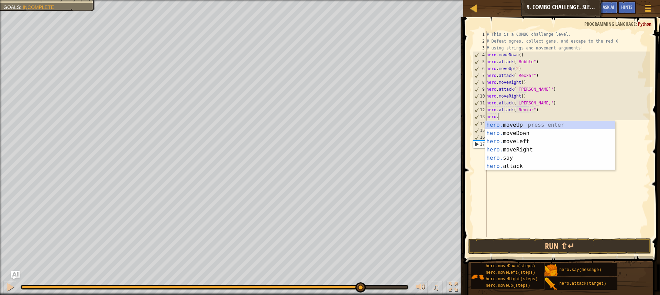
type textarea "h"
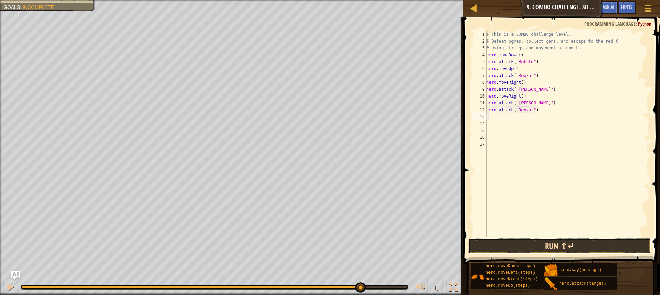
click at [546, 244] on button "Run ⇧↵" at bounding box center [559, 247] width 183 height 16
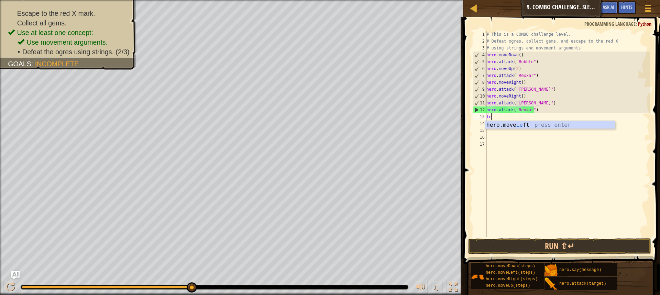
type textarea "lef"
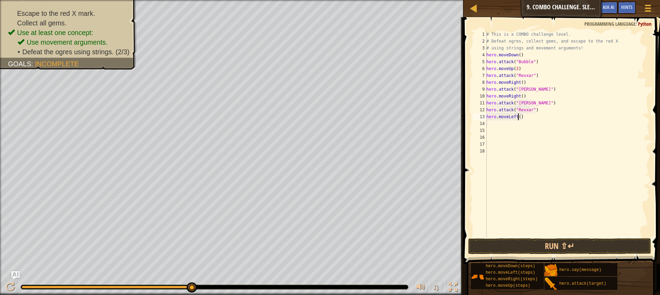
click at [518, 117] on div "# This is a COMBO challenge level. # Defeat [PERSON_NAME], collect gems, and es…" at bounding box center [567, 141] width 165 height 220
type textarea "hero.moveLeft(2)"
type textarea "dow"
click at [517, 124] on div "# This is a COMBO challenge level. # Defeat [PERSON_NAME], collect gems, and es…" at bounding box center [567, 141] width 165 height 220
type textarea "hero.moveDown(2)"
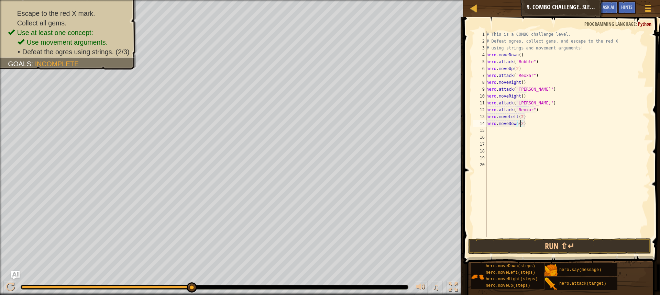
scroll to position [3, 2]
click at [501, 129] on div "# This is a COMBO challenge level. # Defeat [PERSON_NAME], collect gems, and es…" at bounding box center [567, 141] width 165 height 220
type textarea "left"
click at [518, 131] on div "# This is a COMBO challenge level. # Defeat [PERSON_NAME], collect gems, and es…" at bounding box center [567, 141] width 165 height 220
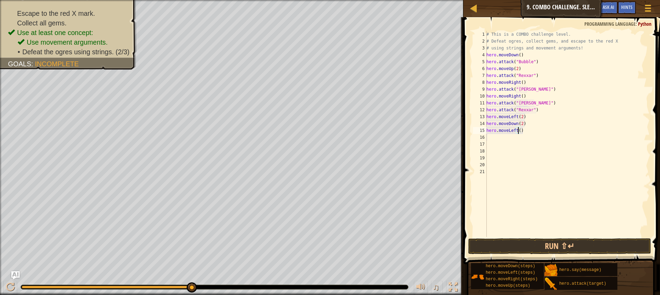
type textarea "hero.moveLeft(2)"
click at [518, 141] on div "# This is a COMBO challenge level. # Defeat [PERSON_NAME], collect gems, and es…" at bounding box center [567, 141] width 165 height 220
click at [518, 139] on div "# This is a COMBO challenge level. # Defeat [PERSON_NAME], collect gems, and es…" at bounding box center [567, 141] width 165 height 220
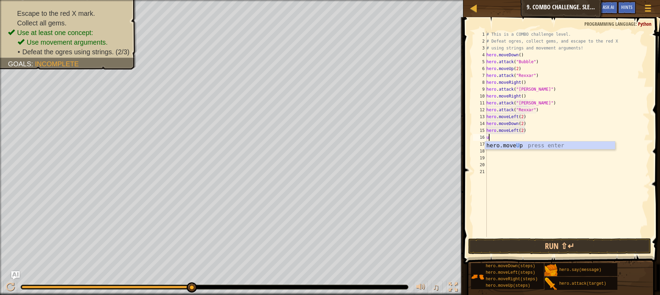
type textarea "up"
type textarea "hero.attack("Ursa")"
click at [577, 246] on button "Run ⇧↵" at bounding box center [559, 247] width 183 height 16
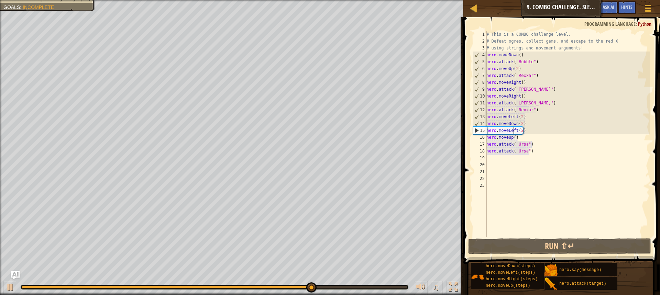
click at [514, 131] on div "# This is a COMBO challenge level. # Defeat [PERSON_NAME], collect gems, and es…" at bounding box center [567, 141] width 165 height 220
click at [515, 131] on div "# This is a COMBO challenge level. # Defeat [PERSON_NAME], collect gems, and es…" at bounding box center [567, 141] width 165 height 220
click at [516, 131] on div "# This is a COMBO challenge level. # Defeat [PERSON_NAME], collect gems, and es…" at bounding box center [567, 141] width 165 height 220
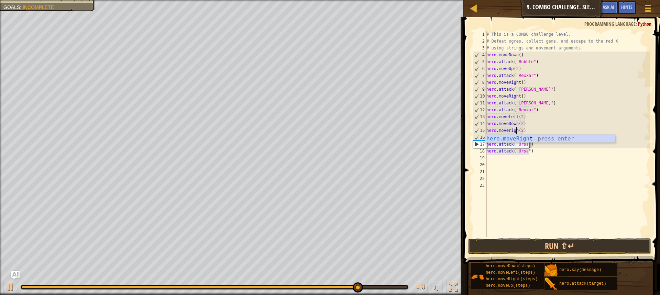
scroll to position [3, 2]
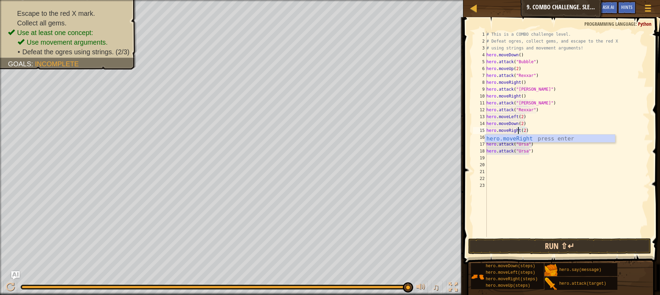
type textarea "hero.moveRight(2)"
drag, startPoint x: 512, startPoint y: 249, endPoint x: 508, endPoint y: 248, distance: 4.2
click at [513, 249] on button "Run ⇧↵" at bounding box center [559, 247] width 183 height 16
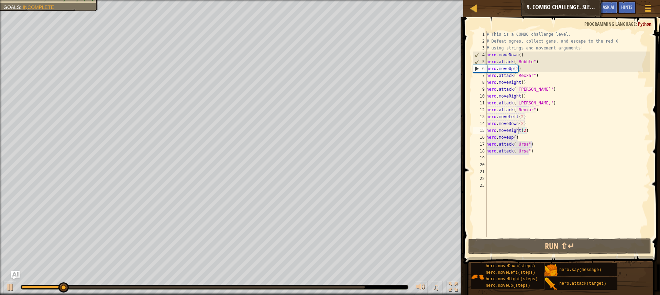
click at [230, 285] on div at bounding box center [214, 287] width 387 height 4
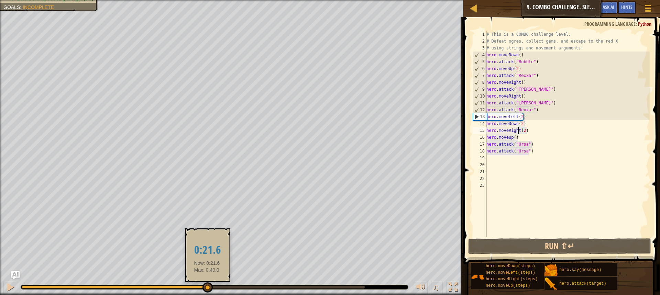
drag, startPoint x: 90, startPoint y: 286, endPoint x: 207, endPoint y: 290, distance: 116.9
click at [207, 290] on div at bounding box center [207, 288] width 10 height 10
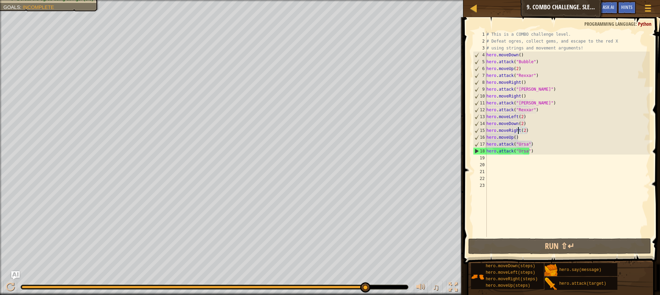
click at [551, 180] on div "# This is a COMBO challenge level. # Defeat [PERSON_NAME], collect gems, and es…" at bounding box center [567, 141] width 165 height 220
drag, startPoint x: 368, startPoint y: 287, endPoint x: 396, endPoint y: 285, distance: 28.3
click at [530, 164] on div "# This is a COMBO challenge level. # Defeat [PERSON_NAME], collect gems, and es…" at bounding box center [567, 141] width 165 height 220
click at [509, 158] on div "# This is a COMBO challenge level. # Defeat [PERSON_NAME], collect gems, and es…" at bounding box center [567, 141] width 165 height 220
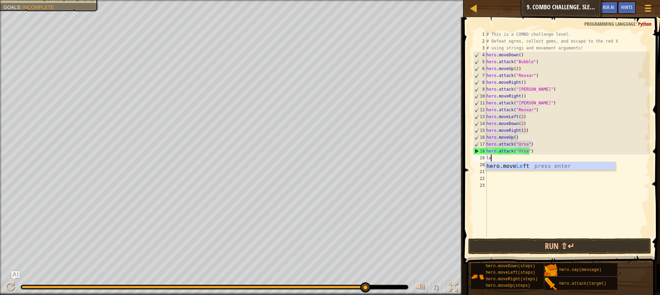
type textarea "left"
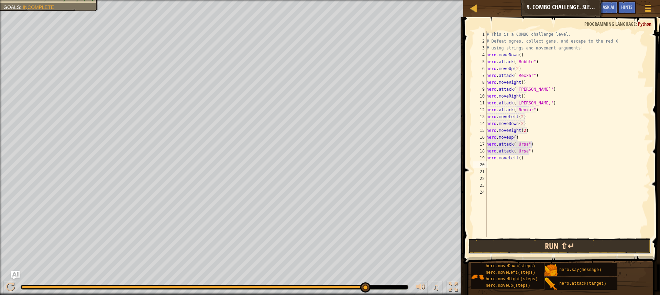
click at [539, 247] on button "Run ⇧↵" at bounding box center [559, 247] width 183 height 16
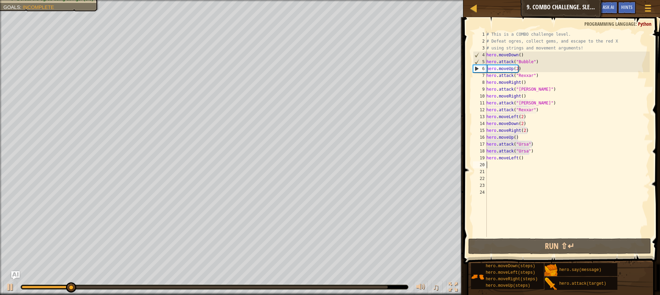
click at [386, 287] on div at bounding box center [205, 287] width 366 height 3
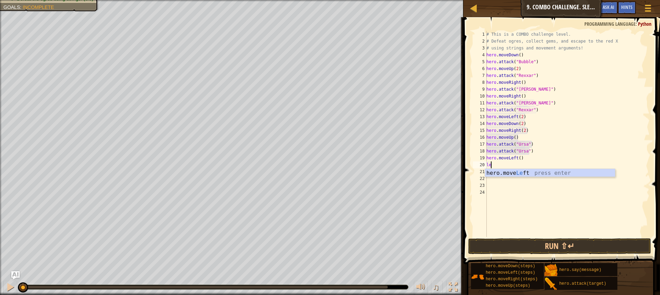
type textarea "l"
type textarea "hero.moveLeft(2)"
type textarea "up"
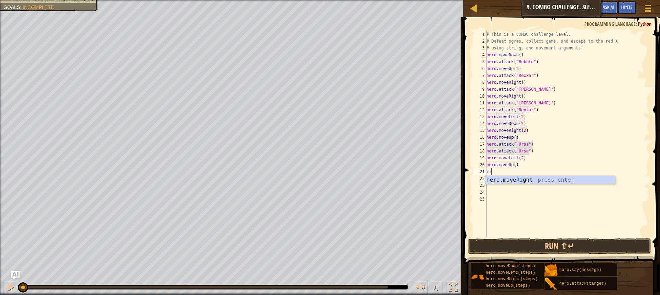
type textarea "right"
click at [520, 172] on div "# This is a COMBO challenge level. # Defeat [PERSON_NAME], collect gems, and es…" at bounding box center [567, 141] width 165 height 220
type textarea "hero.moveRight(3)"
drag, startPoint x: 612, startPoint y: 241, endPoint x: 594, endPoint y: 245, distance: 19.0
click at [612, 241] on button "Run ⇧↵" at bounding box center [559, 247] width 183 height 16
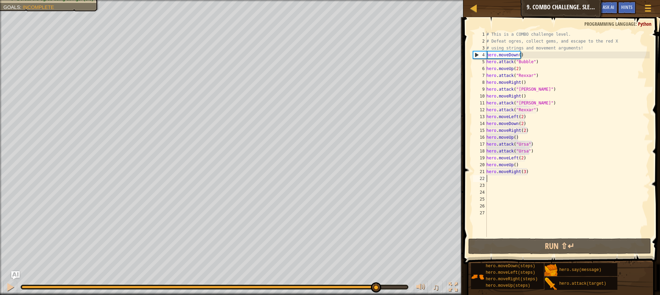
click at [376, 286] on div at bounding box center [215, 287] width 386 height 3
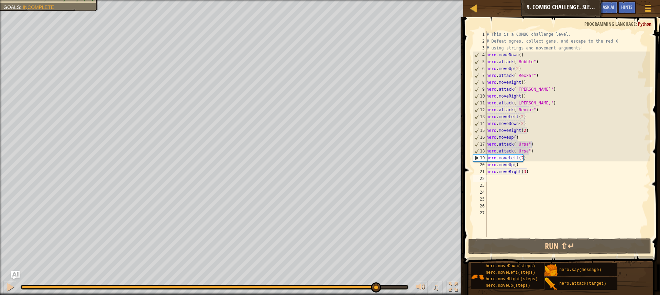
click at [3, 286] on div "♫" at bounding box center [231, 285] width 463 height 21
click at [10, 285] on div at bounding box center [10, 287] width 9 height 9
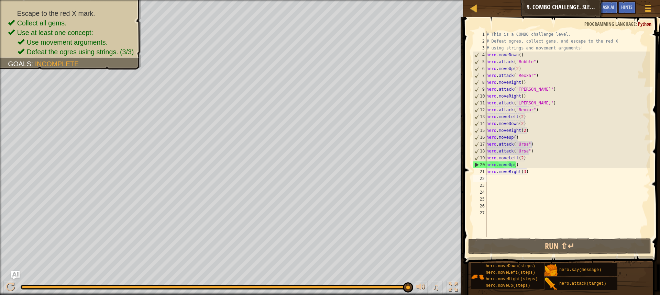
click at [394, 284] on div "♫" at bounding box center [231, 285] width 463 height 21
click at [394, 286] on div at bounding box center [214, 287] width 387 height 4
click at [528, 228] on div "# This is a COMBO challenge level. # Defeat [PERSON_NAME], collect gems, and es…" at bounding box center [567, 141] width 165 height 220
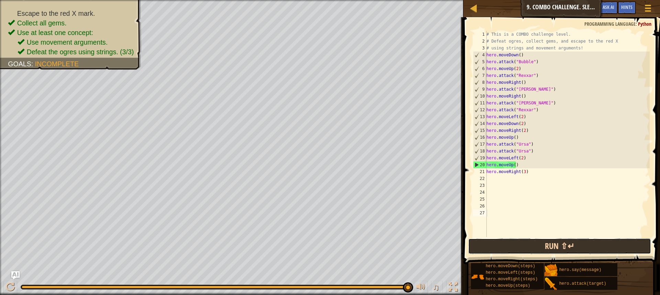
click at [522, 246] on button "Run ⇧↵" at bounding box center [559, 247] width 183 height 16
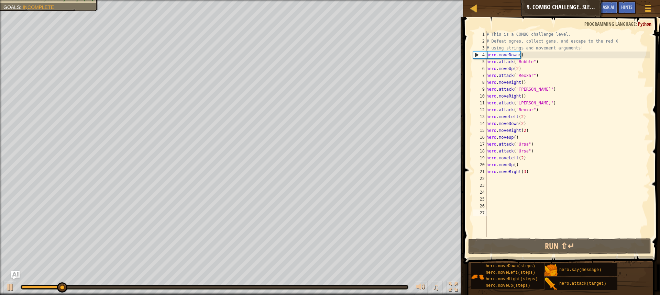
click at [399, 286] on div at bounding box center [214, 287] width 387 height 4
click at [398, 286] on div at bounding box center [214, 287] width 387 height 4
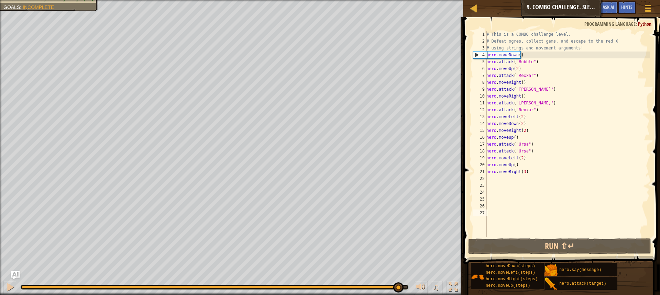
click at [398, 288] on div at bounding box center [215, 287] width 386 height 3
click at [11, 286] on div at bounding box center [10, 287] width 9 height 9
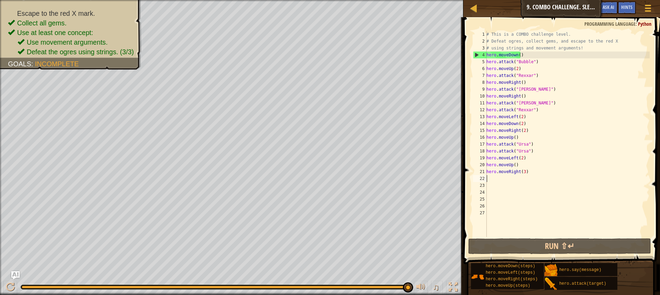
click at [491, 179] on div "# This is a COMBO challenge level. # Defeat [PERSON_NAME], collect gems, and es…" at bounding box center [567, 141] width 165 height 220
click at [535, 173] on div "# This is a COMBO challenge level. # Defeat [PERSON_NAME], collect gems, and es…" at bounding box center [567, 141] width 165 height 220
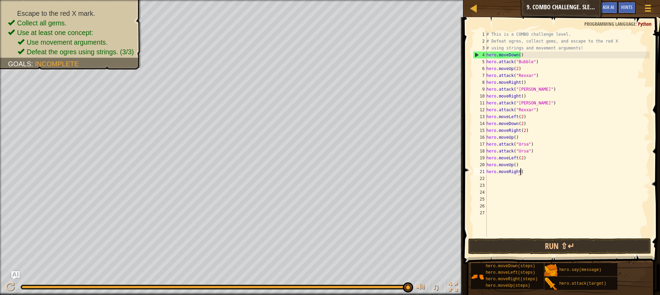
type textarea "hero.moveRigh"
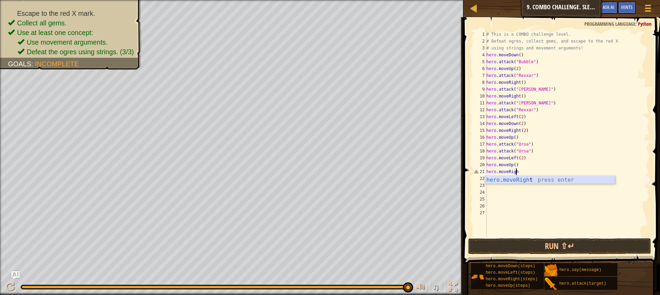
click at [539, 180] on div "hero.moveRigh t press enter" at bounding box center [550, 188] width 130 height 25
click at [519, 172] on div "# This is a COMBO challenge level. # Defeat [PERSON_NAME], collect gems, and es…" at bounding box center [567, 141] width 165 height 220
click at [521, 172] on div "# This is a COMBO challenge level. # Defeat [PERSON_NAME], collect gems, and es…" at bounding box center [567, 141] width 165 height 220
type textarea "hero.moveRight(3)"
click at [564, 243] on button "Run ⇧↵" at bounding box center [559, 247] width 183 height 16
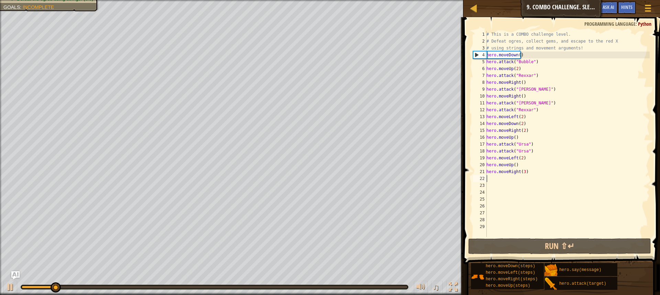
click at [249, 286] on div at bounding box center [215, 287] width 386 height 3
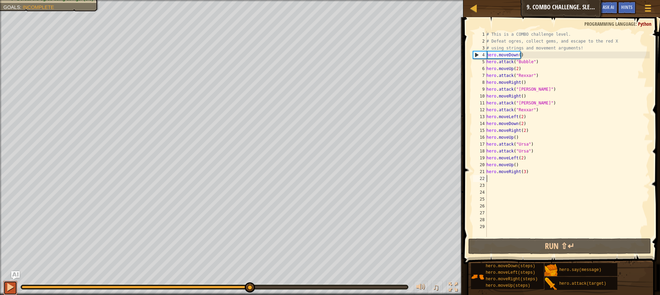
click at [8, 288] on div at bounding box center [10, 287] width 9 height 9
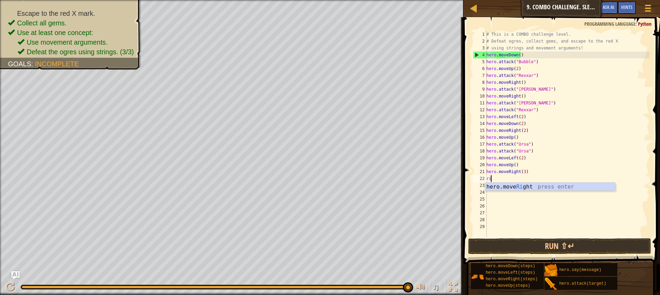
type textarea "rig"
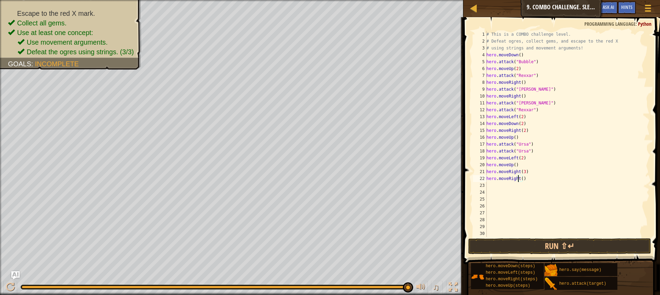
click at [519, 178] on div "# This is a COMBO challenge level. # Defeat [PERSON_NAME], collect gems, and es…" at bounding box center [567, 141] width 165 height 220
click at [519, 179] on div "# This is a COMBO challenge level. # Defeat [PERSON_NAME], collect gems, and es…" at bounding box center [567, 141] width 165 height 220
type textarea "hero.moveRight(4)"
click at [568, 244] on button "Run ⇧↵" at bounding box center [559, 247] width 183 height 16
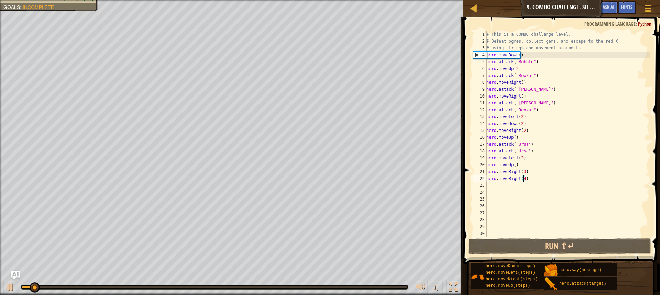
click at [365, 286] on div at bounding box center [215, 287] width 386 height 3
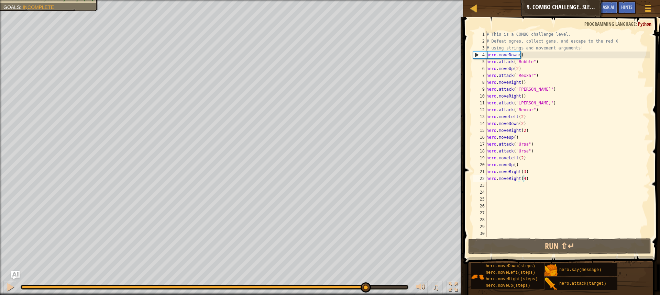
click at [20, 286] on div "♫" at bounding box center [231, 285] width 463 height 21
click at [1, 290] on div "♫" at bounding box center [231, 285] width 463 height 21
click at [5, 289] on button at bounding box center [10, 288] width 14 height 14
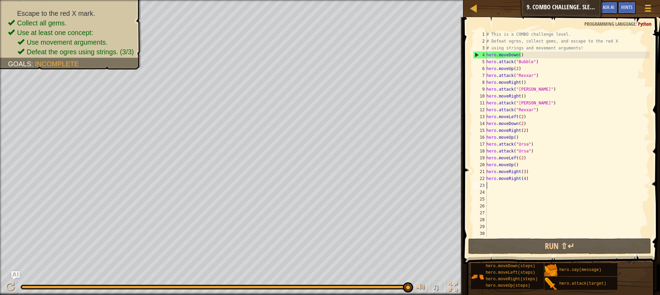
click at [548, 188] on div "# This is a COMBO challenge level. # Defeat [PERSON_NAME], collect gems, and es…" at bounding box center [567, 141] width 165 height 220
click at [540, 249] on button "Run ⇧↵" at bounding box center [559, 247] width 183 height 16
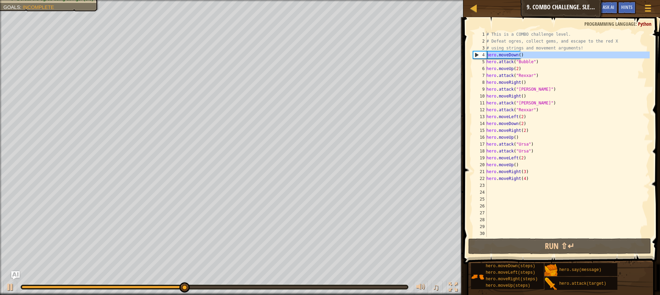
click at [476, 55] on div "4" at bounding box center [479, 55] width 13 height 7
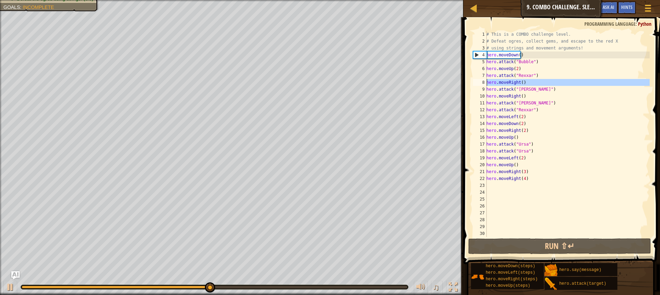
click at [474, 79] on div "8" at bounding box center [480, 82] width 14 height 7
type textarea "hero.moveRight()"
